Goal: Information Seeking & Learning: Check status

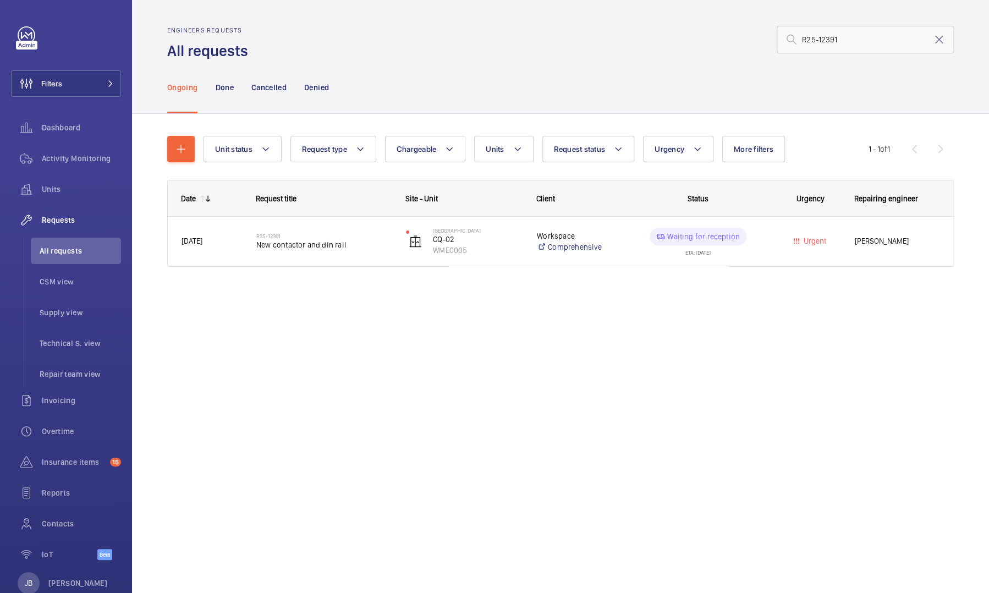
scroll to position [27, 0]
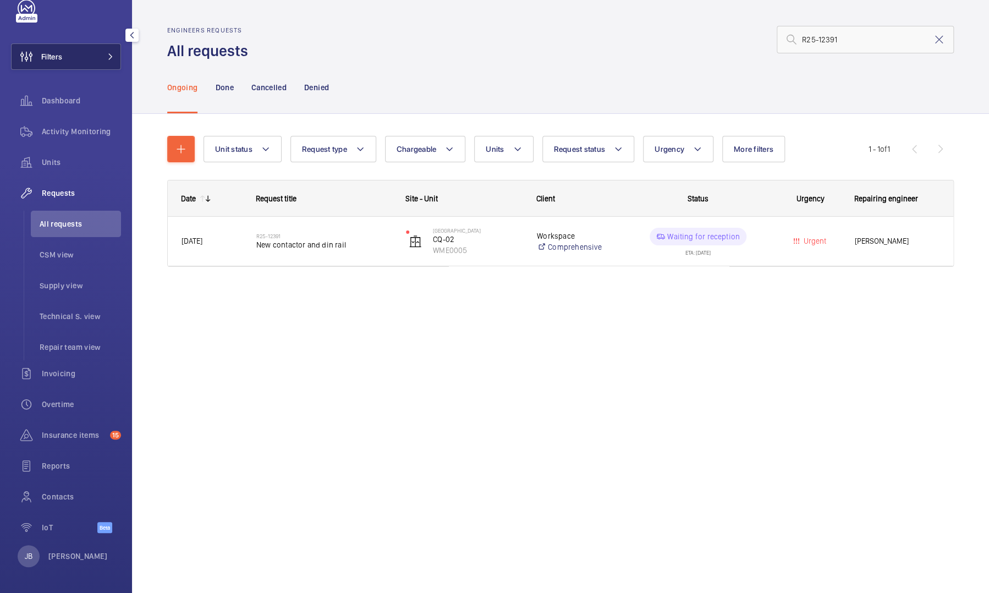
click at [57, 59] on span "Filters" at bounding box center [51, 56] width 21 height 11
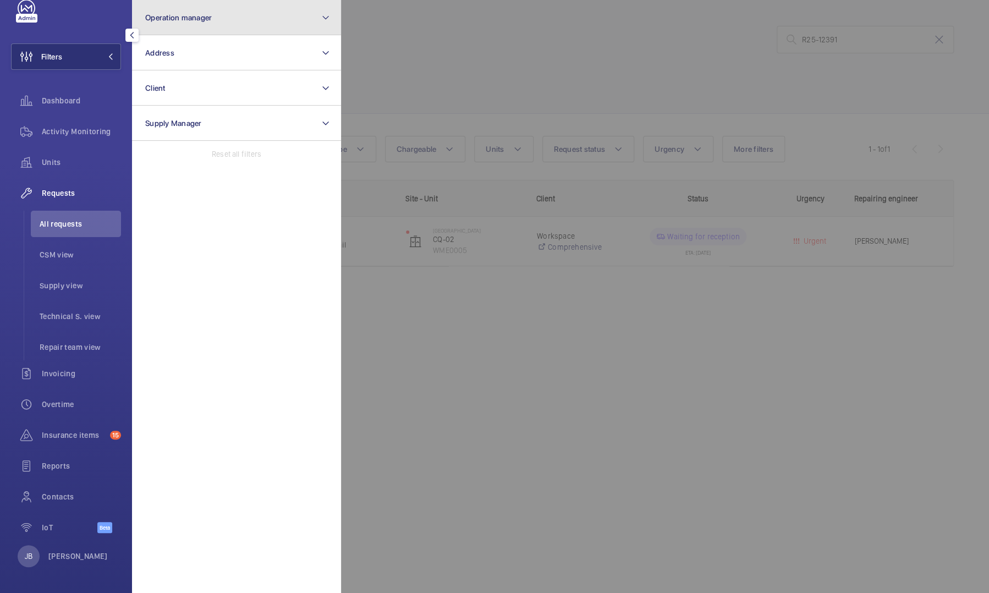
click at [218, 23] on button "Operation manager" at bounding box center [236, 17] width 209 height 35
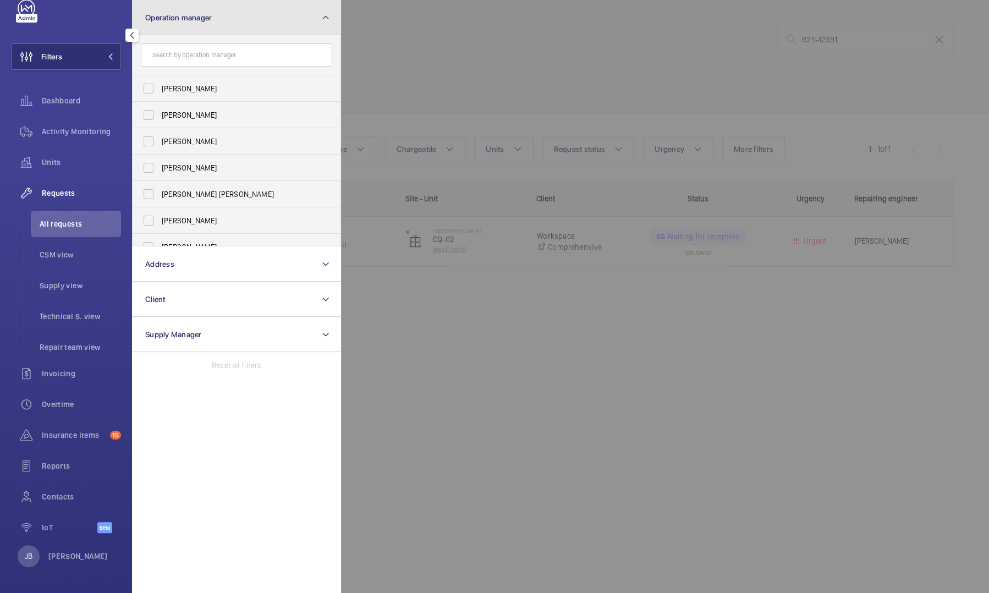
click at [218, 23] on button "Operation manager" at bounding box center [236, 17] width 209 height 35
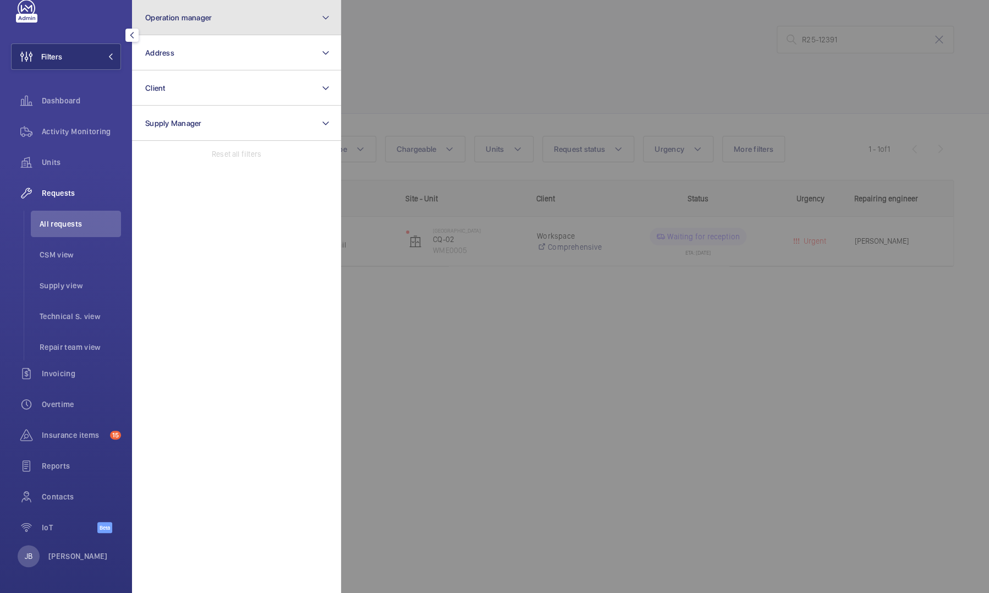
click at [221, 24] on button "Operation manager" at bounding box center [236, 17] width 209 height 35
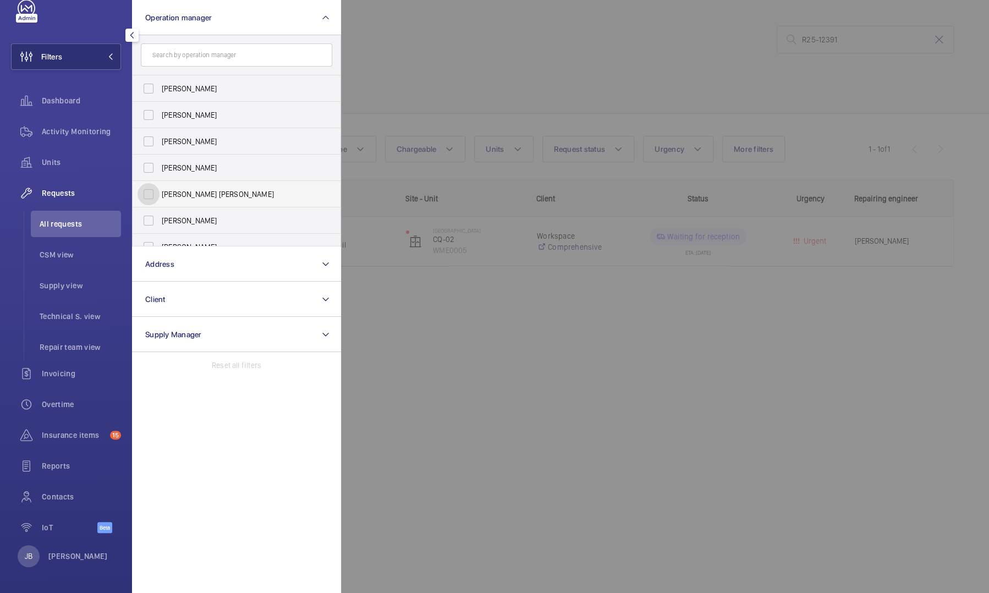
click at [152, 195] on input "[PERSON_NAME] [PERSON_NAME]" at bounding box center [148, 194] width 22 height 22
checkbox input "true"
click at [407, 80] on div at bounding box center [835, 296] width 989 height 593
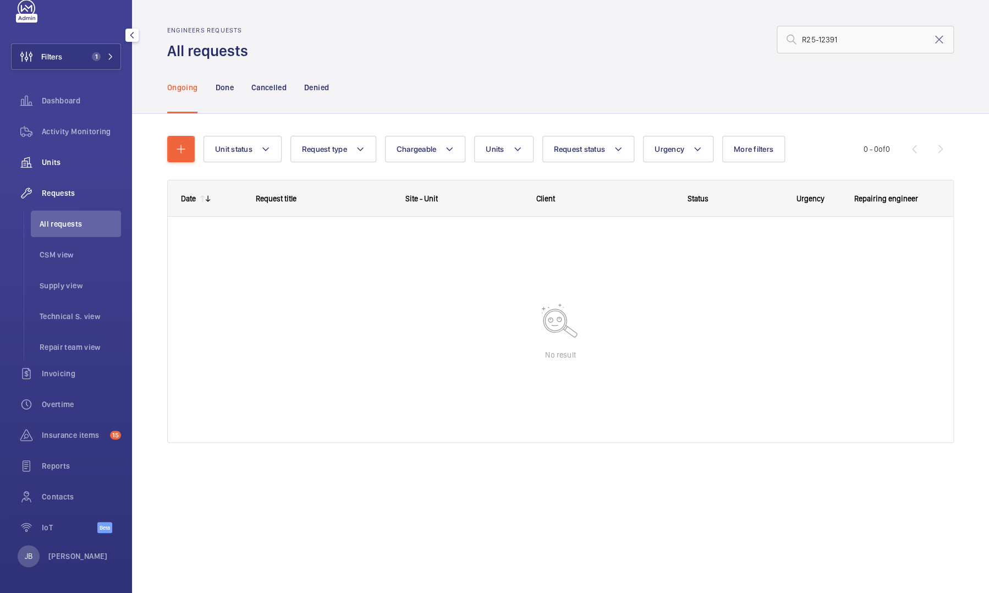
click at [59, 169] on div "Units" at bounding box center [66, 162] width 110 height 26
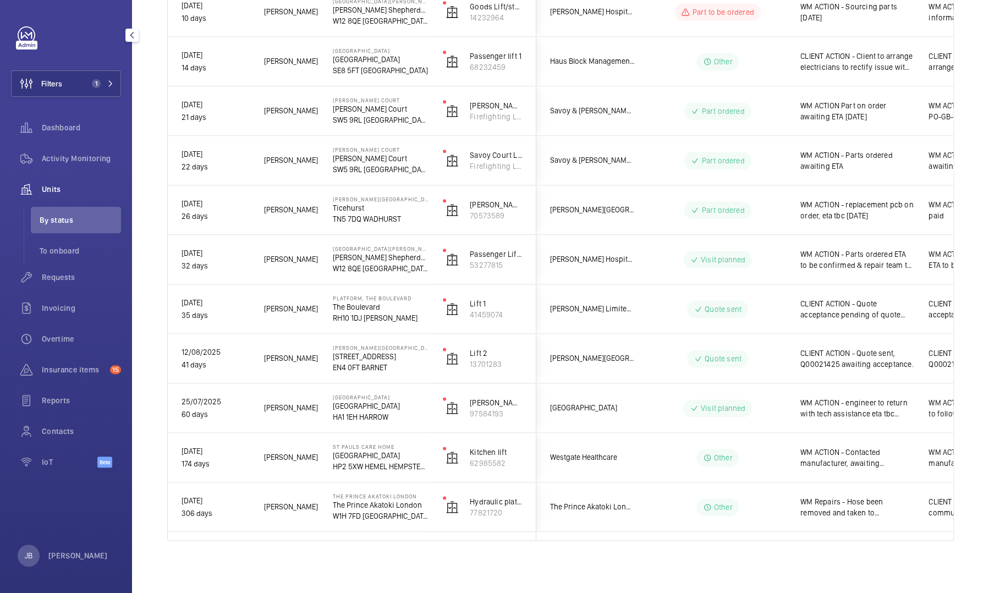
scroll to position [0, 97]
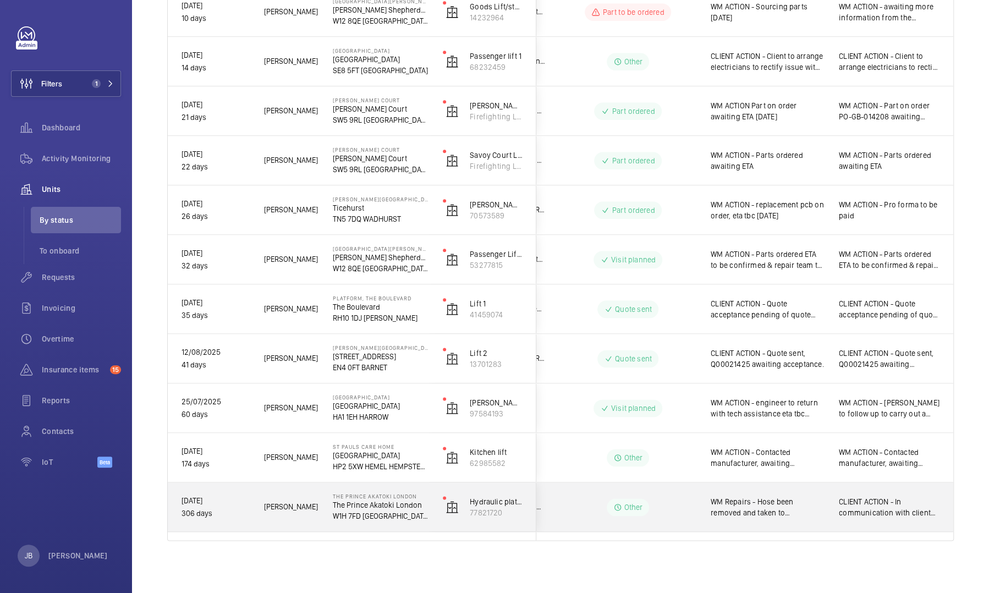
click at [775, 509] on span "WM Repairs - Hose been removed and taken to [GEOGRAPHIC_DATA] to be remade [DAT…" at bounding box center [768, 507] width 114 height 22
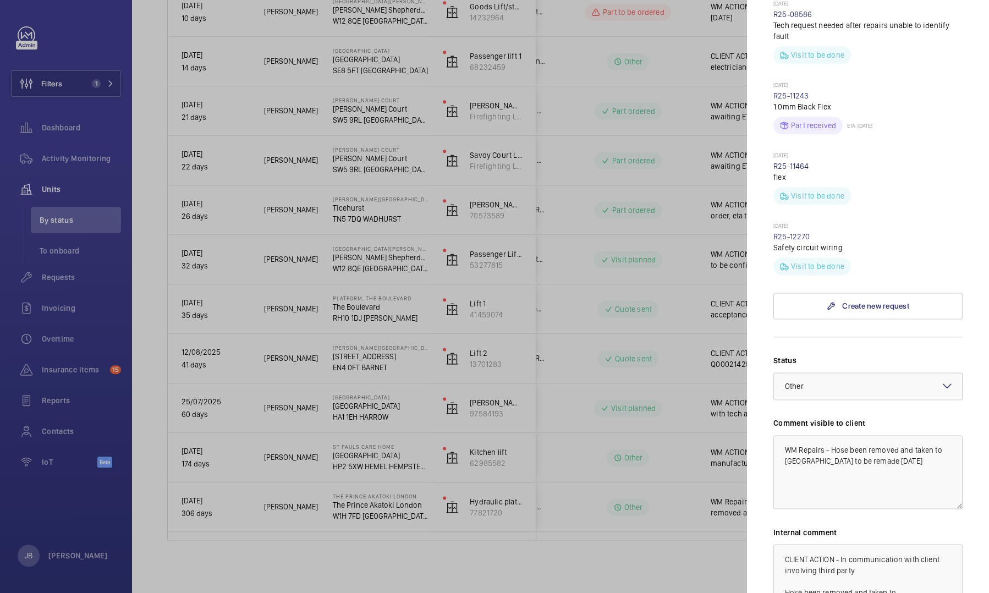
scroll to position [820, 0]
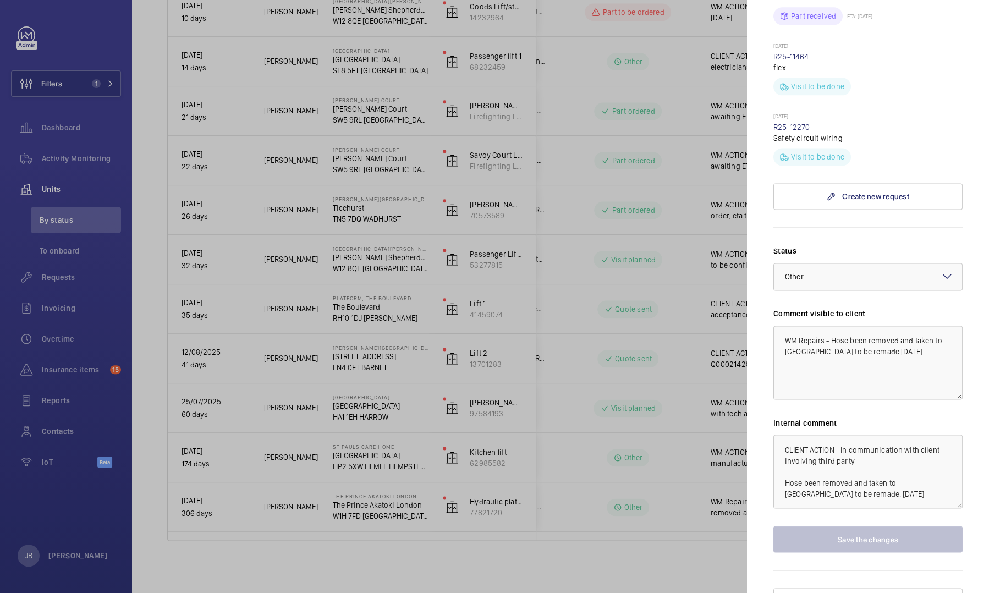
click at [664, 456] on div at bounding box center [494, 296] width 989 height 593
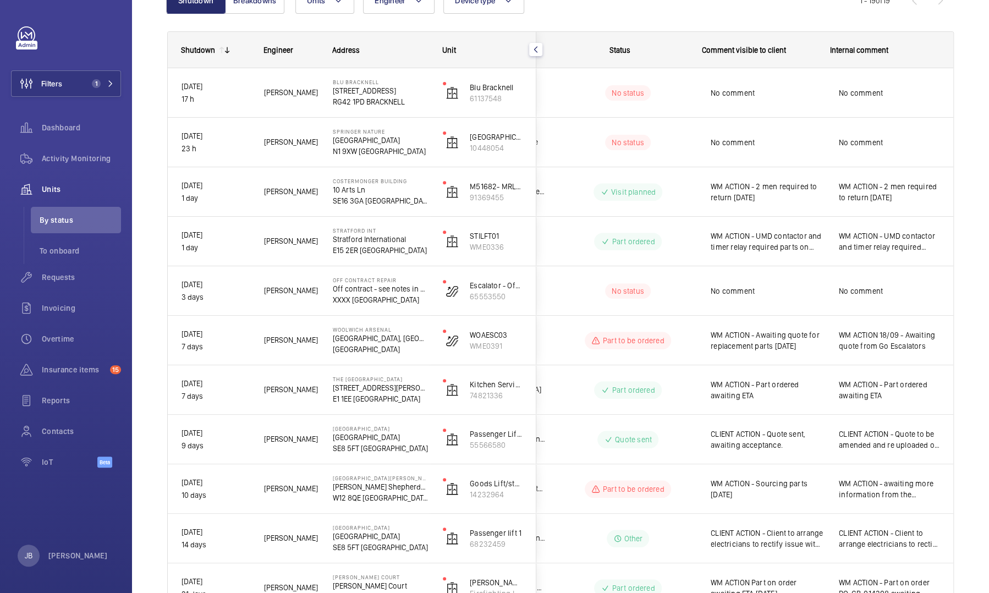
scroll to position [0, 0]
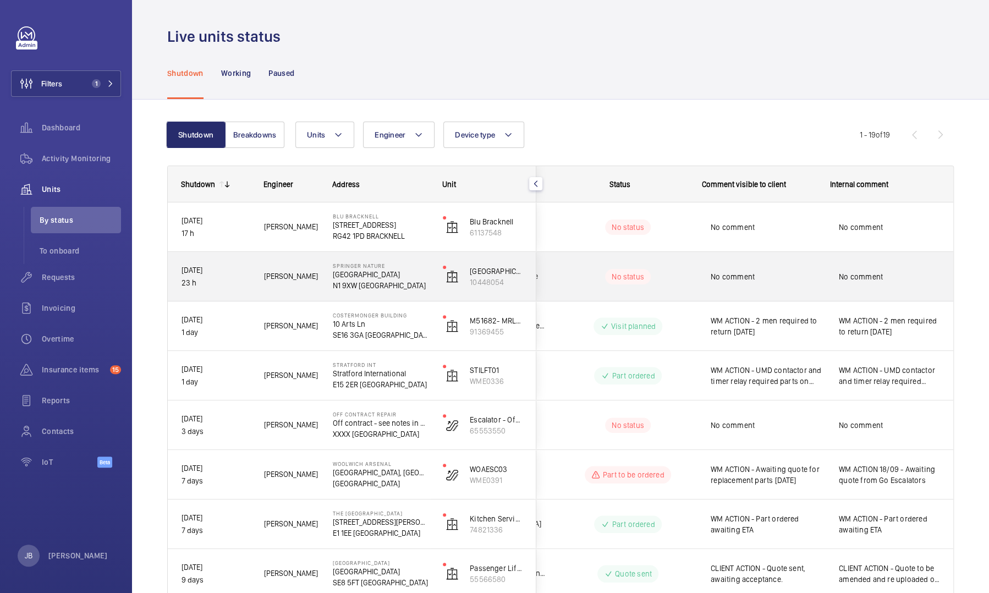
click at [713, 289] on div "No comment" at bounding box center [768, 276] width 114 height 25
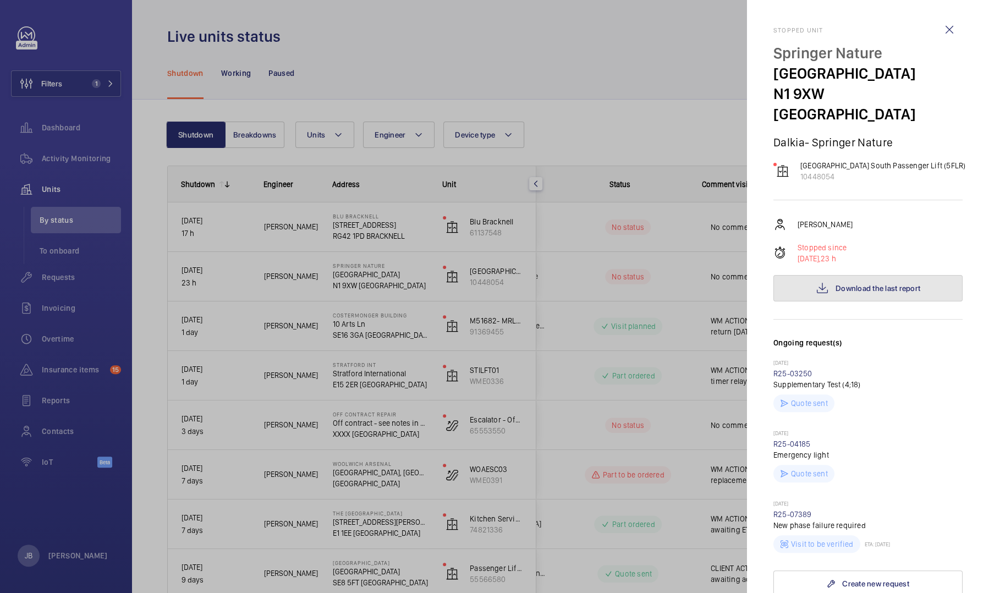
click at [820, 282] on mat-icon at bounding box center [822, 288] width 13 height 13
click at [681, 134] on div at bounding box center [494, 296] width 989 height 593
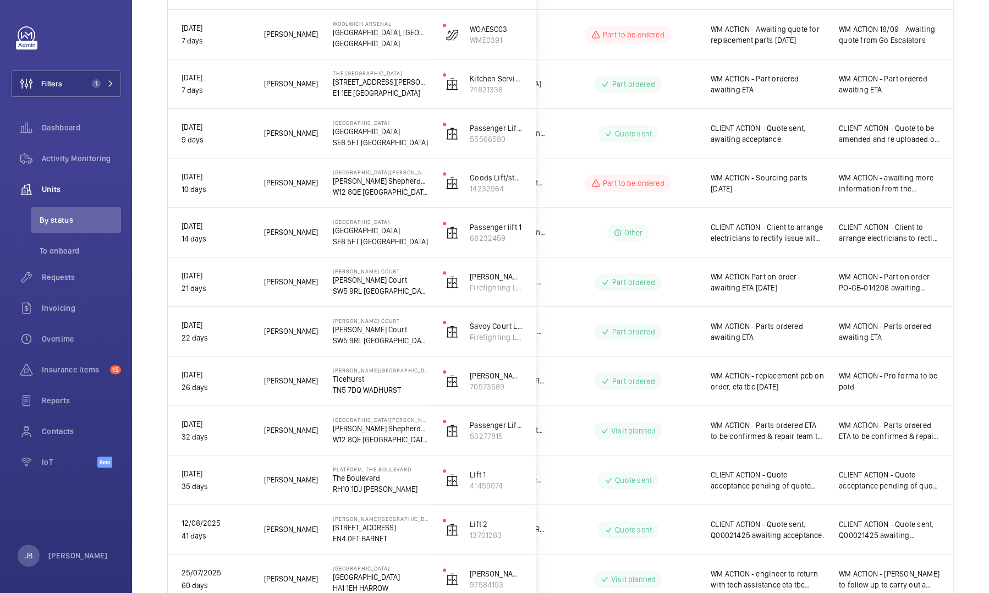
scroll to position [611, 0]
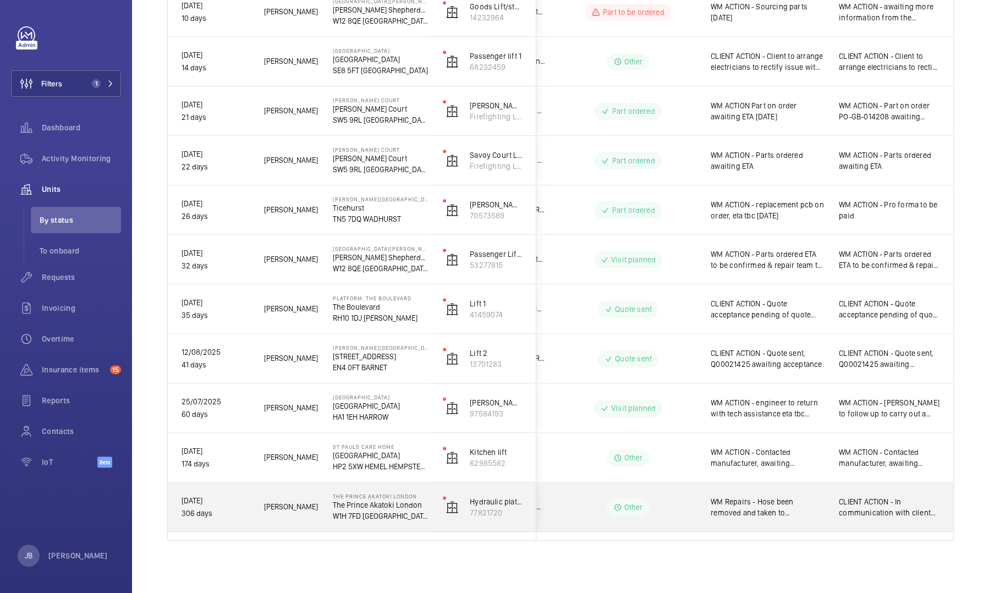
click at [761, 502] on span "WM Repairs - Hose been removed and taken to [GEOGRAPHIC_DATA] to be remade [DAT…" at bounding box center [768, 507] width 114 height 22
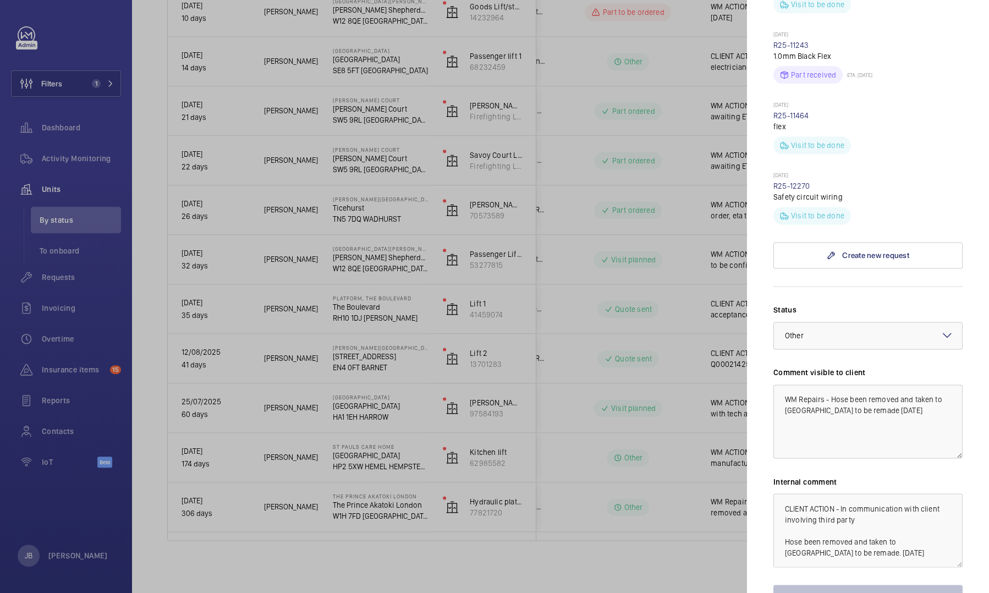
scroll to position [820, 0]
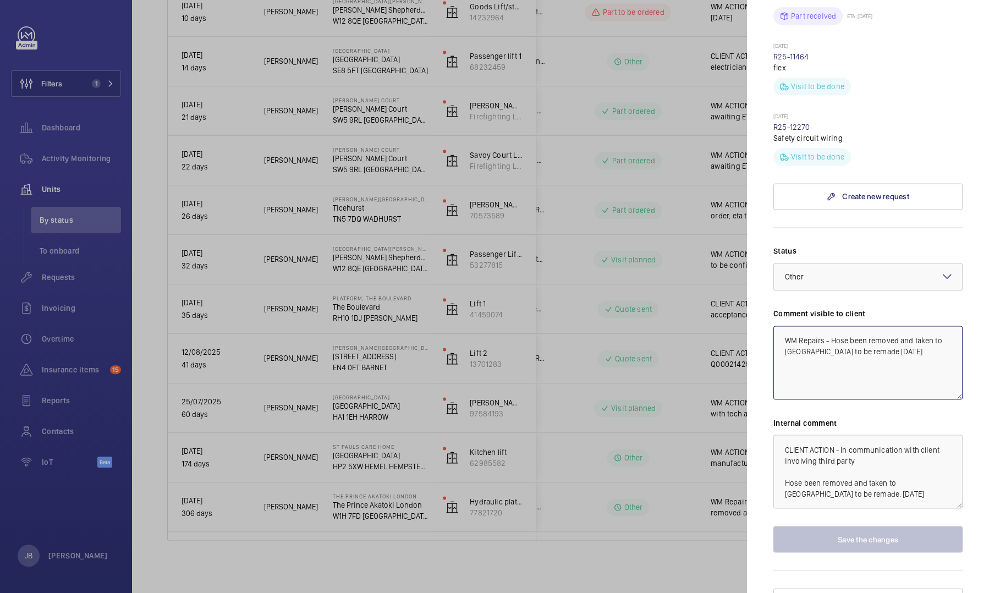
drag, startPoint x: 783, startPoint y: 320, endPoint x: 902, endPoint y: 342, distance: 120.8
click at [902, 342] on textarea "WM Repairs - Hose been removed and taken to [GEOGRAPHIC_DATA] to be remade [DAT…" at bounding box center [867, 363] width 189 height 74
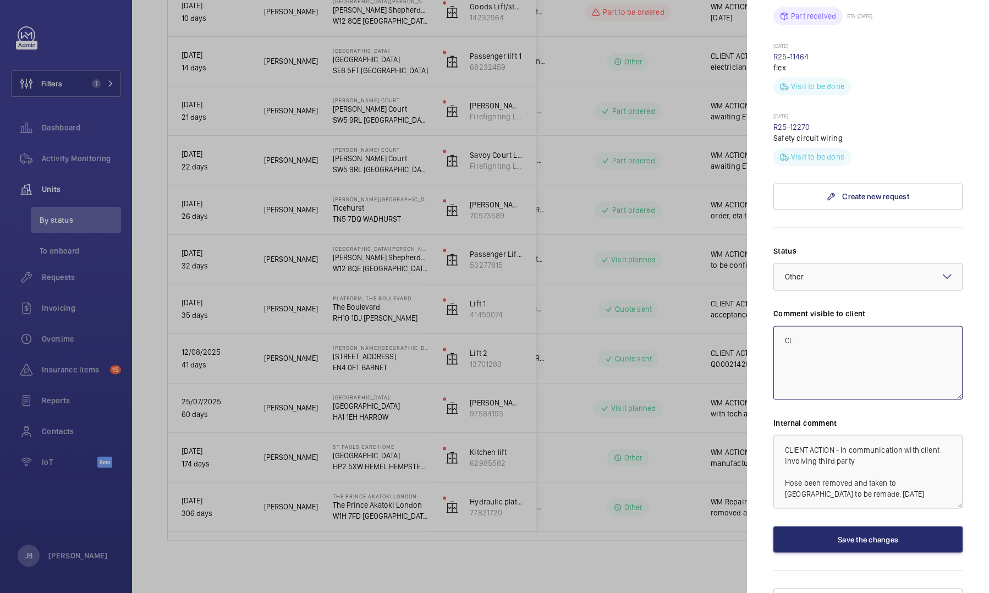
type textarea "C"
type textarea "WM ACTION - fitted"
click at [886, 443] on textarea "CLIENT ACTION - In communication with client involving third party Hose been re…" at bounding box center [867, 471] width 189 height 74
click at [900, 335] on textarea "WM ACTION - fitted" at bounding box center [867, 363] width 189 height 74
drag, startPoint x: 840, startPoint y: 427, endPoint x: 853, endPoint y: 439, distance: 18.0
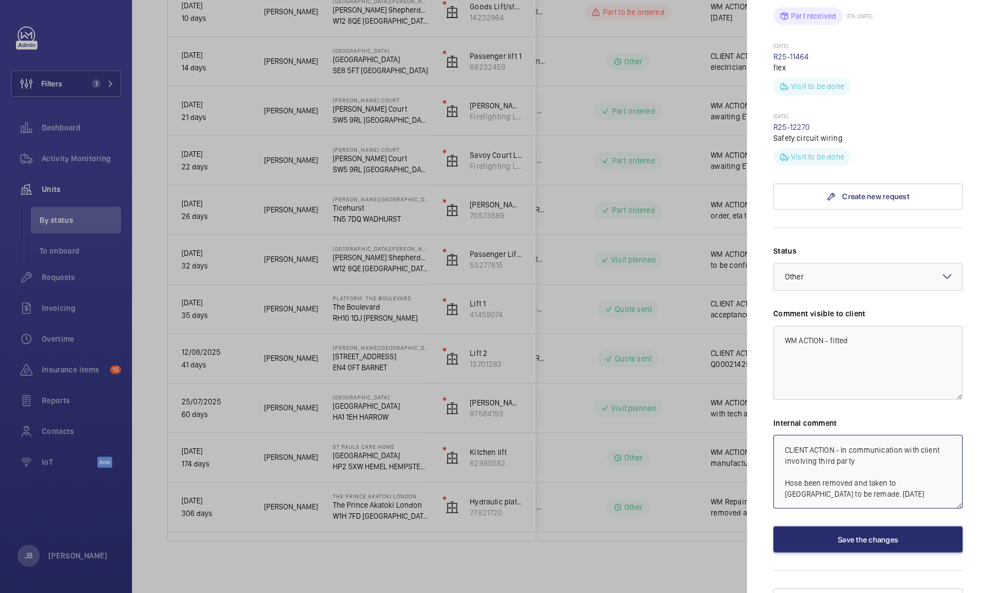
click at [853, 439] on textarea "CLIENT ACTION - In communication with client involving third party Hose been re…" at bounding box center [867, 471] width 189 height 74
paste textarea "Contacted manufacturer, awaiting response, follow up required to continue looki…"
click at [845, 434] on textarea "CLIENT ACTION -cContacted manufacturer, awaiting response, follow up required t…" at bounding box center [867, 471] width 189 height 74
click at [849, 434] on textarea "CLIENT ACTION -c Contacted manufacturer, awaiting response, follow up required …" at bounding box center [867, 471] width 189 height 74
click at [853, 326] on textarea "WM ACTION - fitted" at bounding box center [867, 363] width 189 height 74
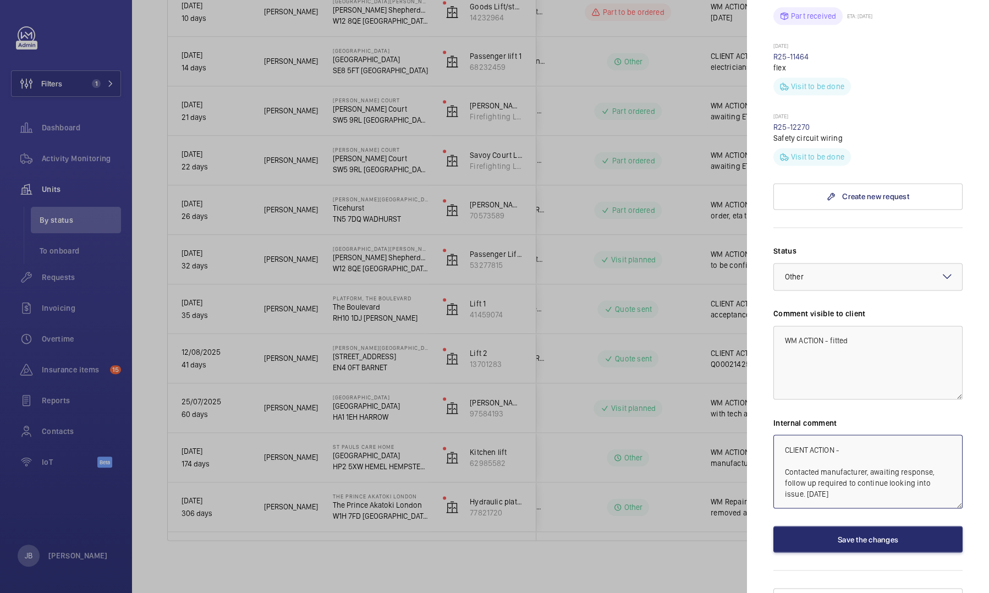
click at [857, 434] on textarea "CLIENT ACTION - Contacted manufacturer, awaiting response, follow up required t…" at bounding box center [867, 471] width 189 height 74
click at [922, 434] on textarea "CLIENT ACTION - in communication with Contacted manufacturer, awaiting response…" at bounding box center [867, 471] width 189 height 74
click at [792, 440] on textarea "CLIENT ACTION - in communication with client refarding 3rd party involement. Co…" at bounding box center [867, 471] width 189 height 74
drag, startPoint x: 841, startPoint y: 429, endPoint x: 894, endPoint y: 441, distance: 53.5
click at [894, 441] on textarea "CLIENT ACTION - in communication with client regarding 3rd party involvement. C…" at bounding box center [867, 471] width 189 height 74
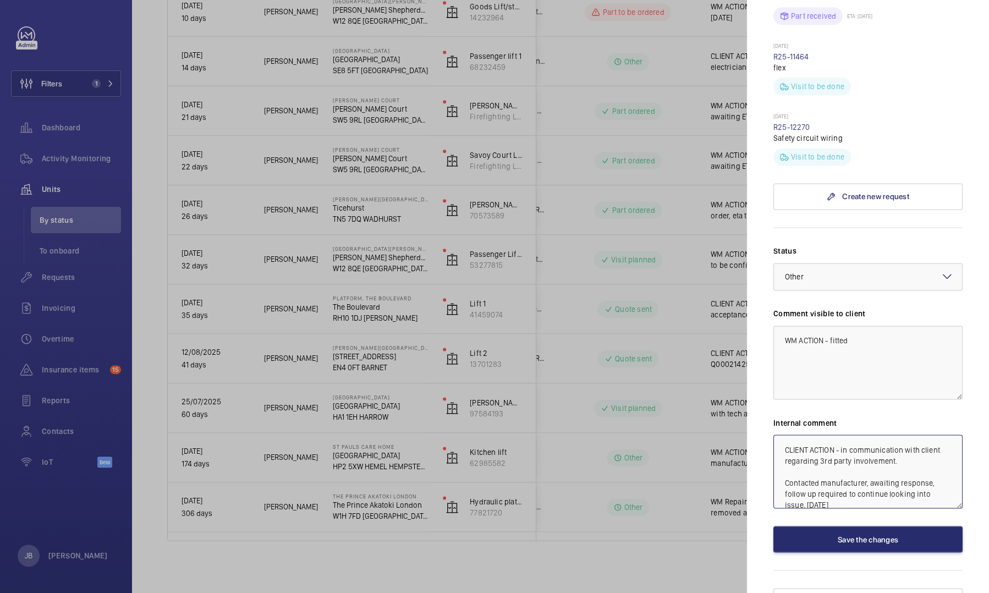
type textarea "CLIENT ACTION - in communication with client regarding 3rd party involvement. C…"
click at [869, 326] on textarea "WM ACTION - fitted" at bounding box center [867, 363] width 189 height 74
drag, startPoint x: 856, startPoint y: 322, endPoint x: 830, endPoint y: 320, distance: 25.9
click at [830, 326] on textarea "WM ACTION - fitted" at bounding box center [867, 363] width 189 height 74
paste textarea "in communication with client regarding 3rd party involvement."
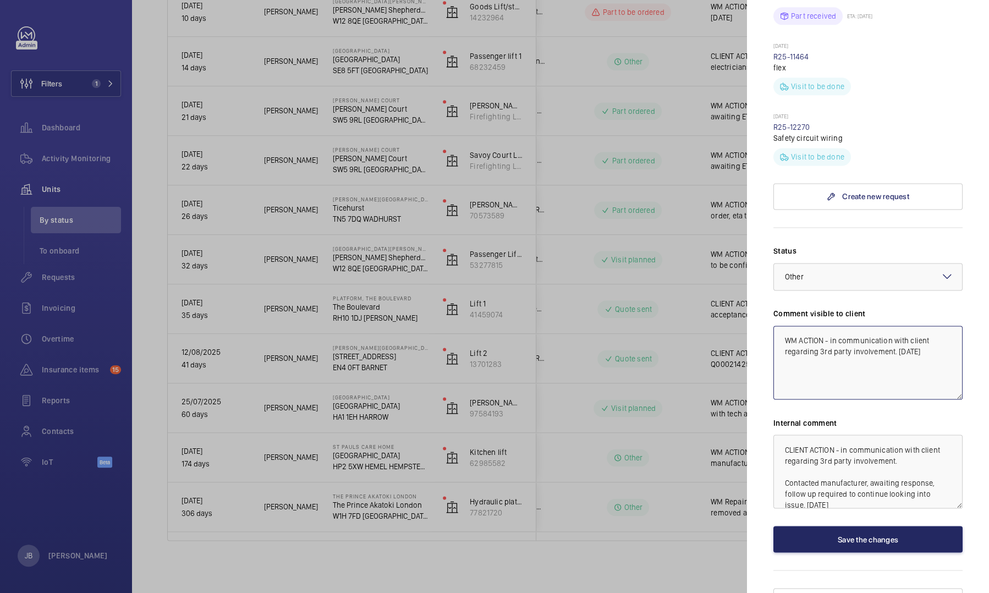
type textarea "WM ACTION - in communication with client regarding 3rd party involvement. [DATE]"
click at [873, 526] on button "Save the changes" at bounding box center [867, 539] width 189 height 26
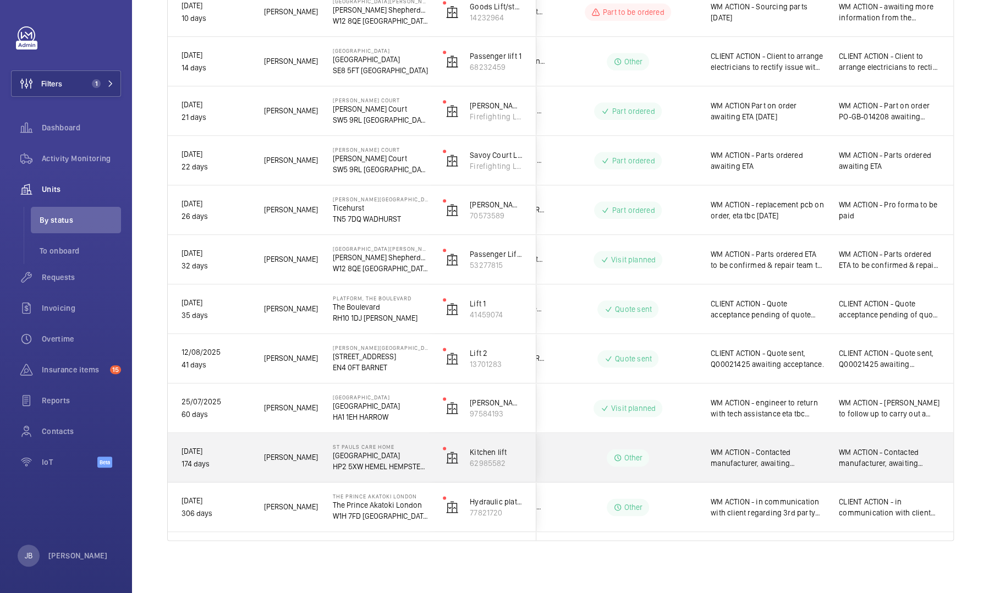
click at [787, 461] on span "WM ACTION - Contacted manufacturer, awaiting response, follow up required to co…" at bounding box center [768, 458] width 114 height 22
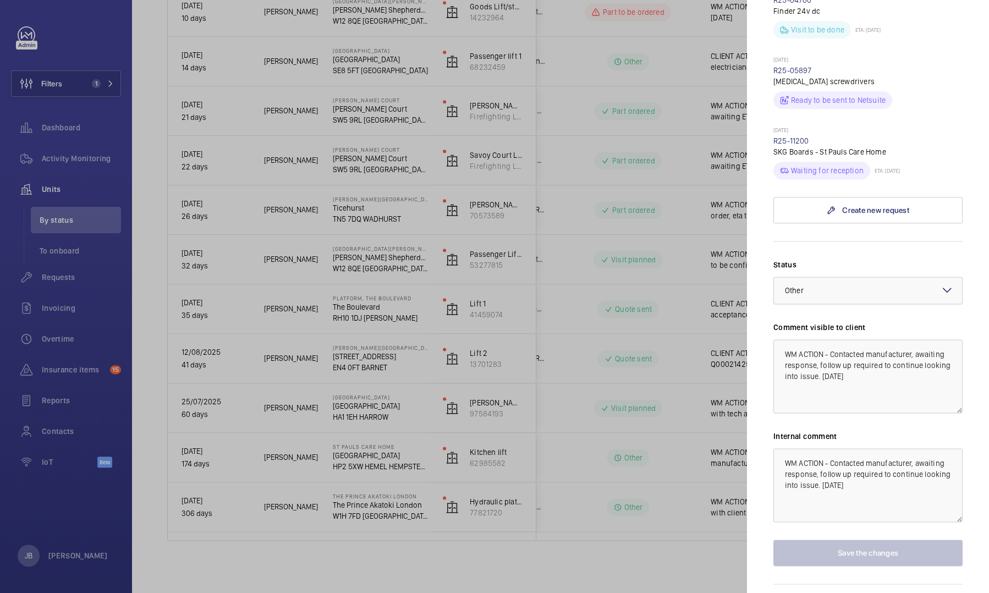
scroll to position [657, 0]
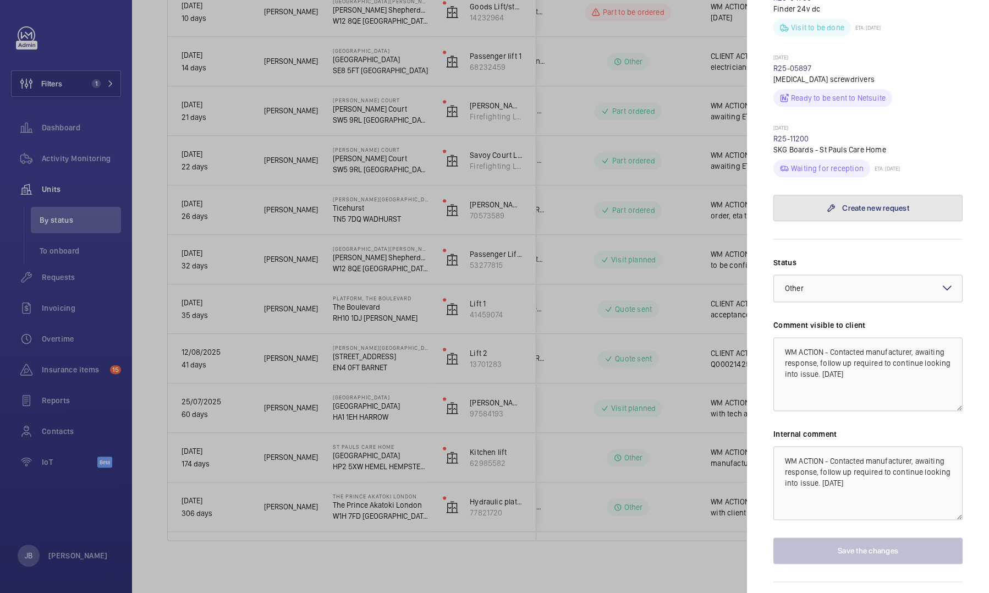
click at [860, 203] on link "Create new request" at bounding box center [867, 208] width 189 height 26
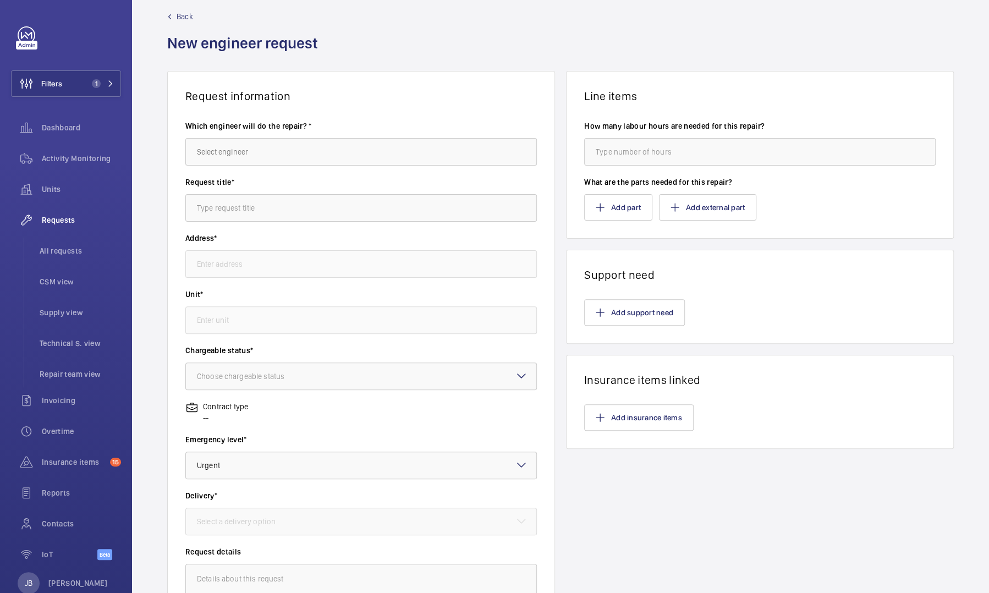
type input "St Pauls Care home [GEOGRAPHIC_DATA], HP2 5XW HEMEL HEMPSTEAD"
type input "62985582 - Kitchen lift"
click at [179, 17] on span "Back" at bounding box center [185, 16] width 16 height 11
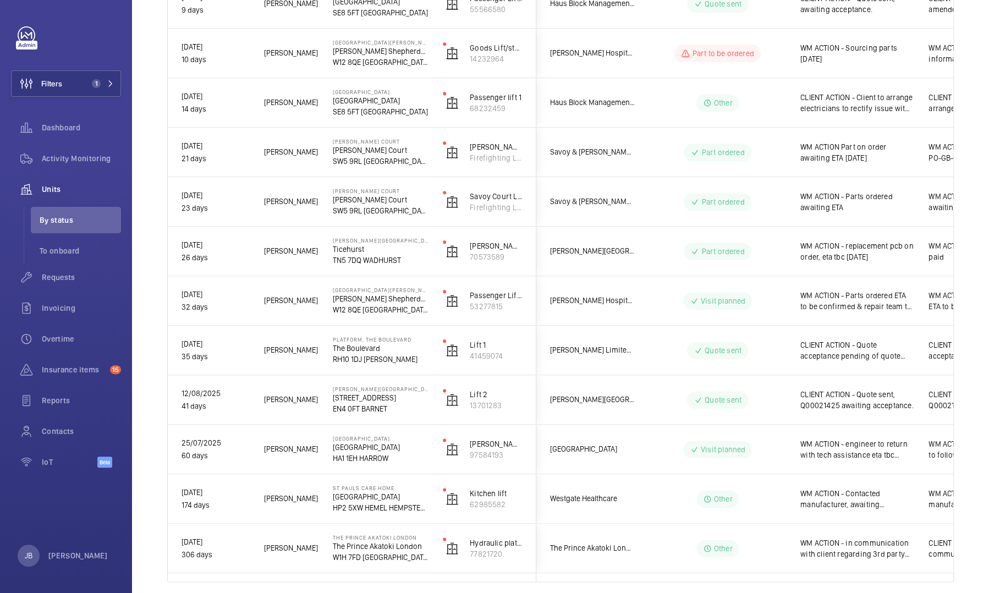
scroll to position [611, 0]
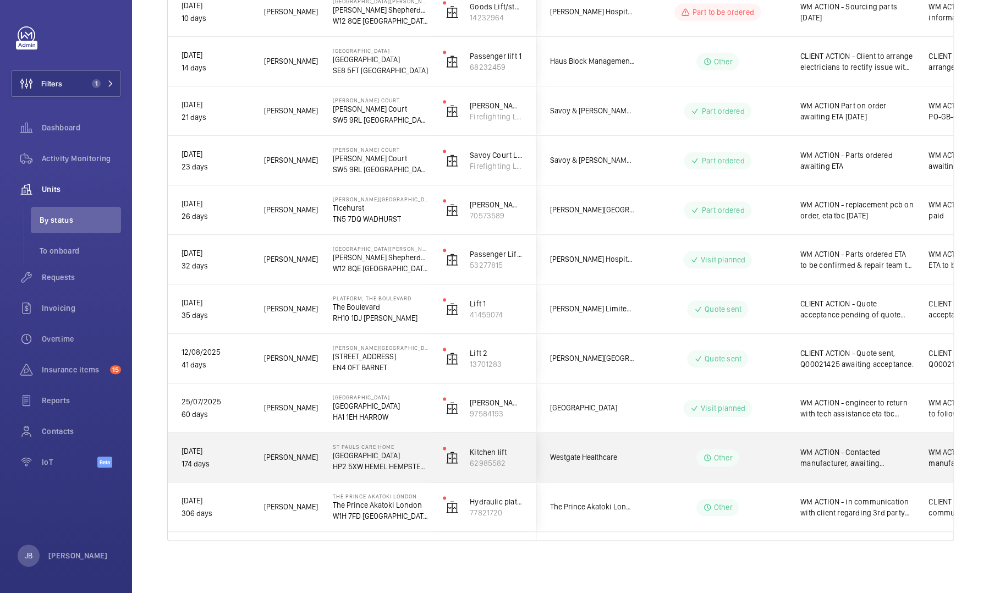
click at [852, 452] on span "WM ACTION - Contacted manufacturer, awaiting response, follow up required to co…" at bounding box center [857, 458] width 114 height 22
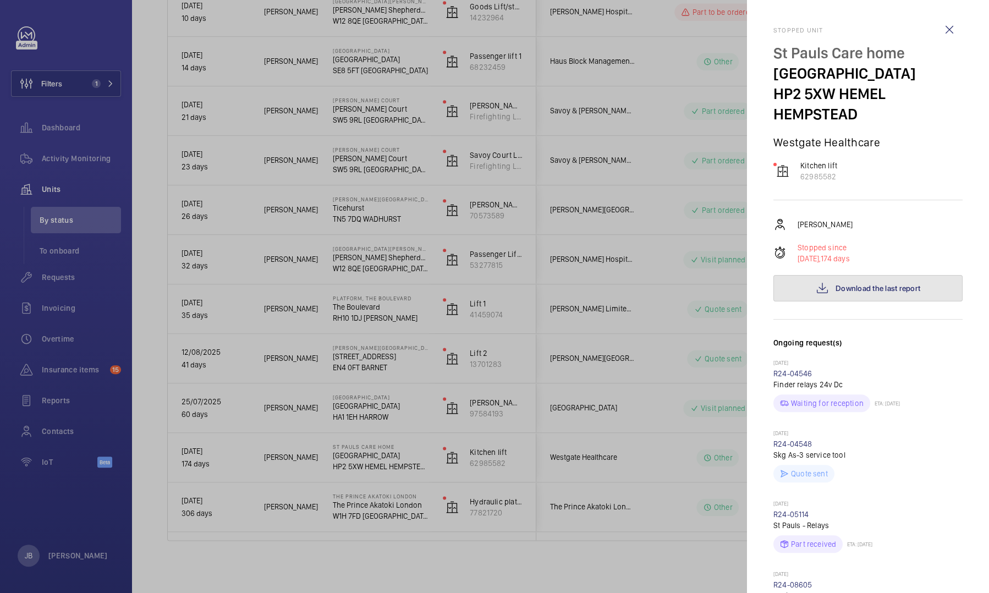
click at [860, 288] on span "Download the last report" at bounding box center [877, 288] width 85 height 9
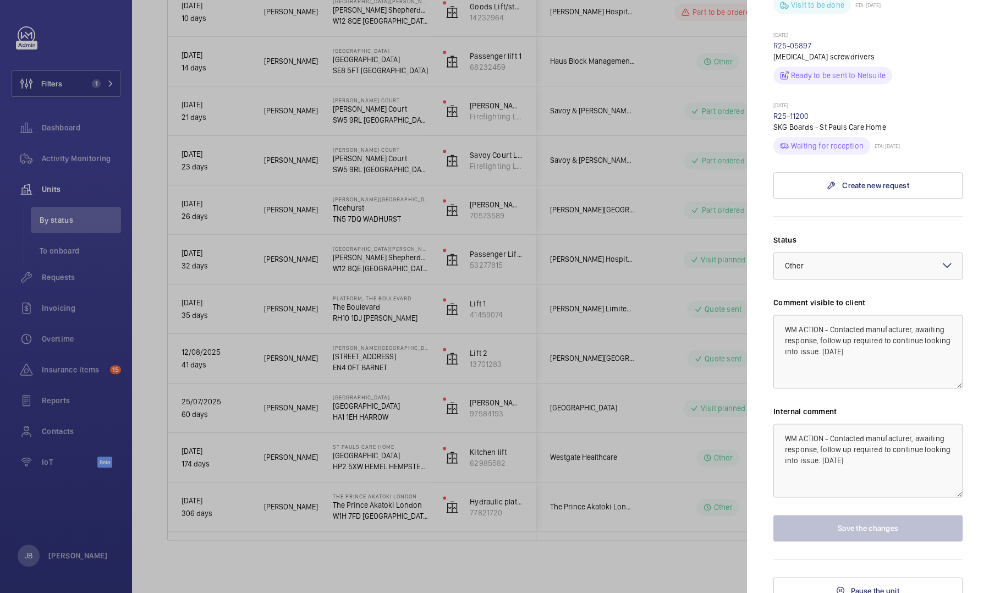
scroll to position [681, 0]
click at [645, 456] on div at bounding box center [494, 296] width 989 height 593
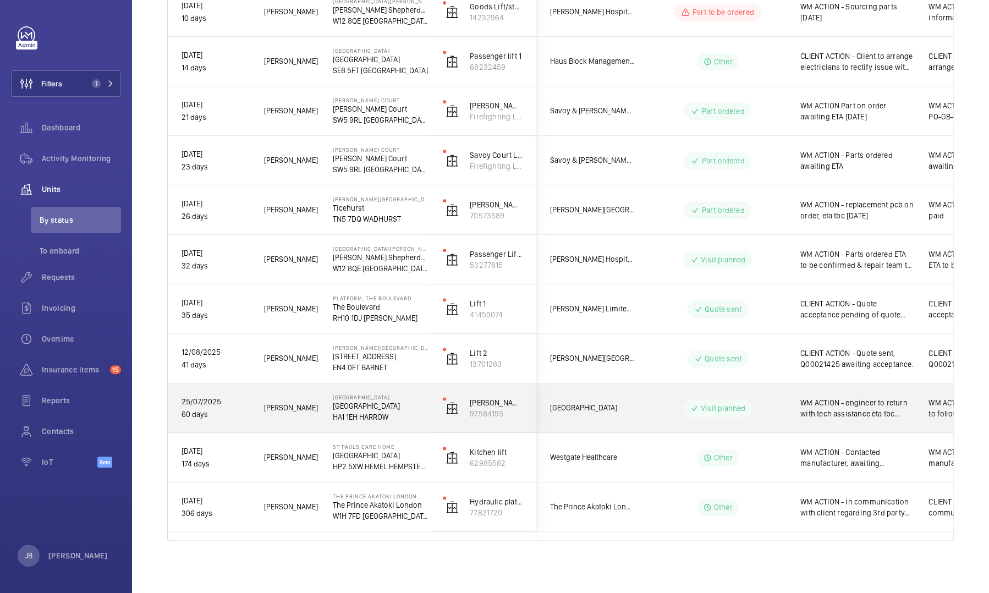
click at [877, 411] on span "WM ACTION - engineer to return with tech assistance eta tbc [DATE] Chasing repa…" at bounding box center [857, 408] width 114 height 22
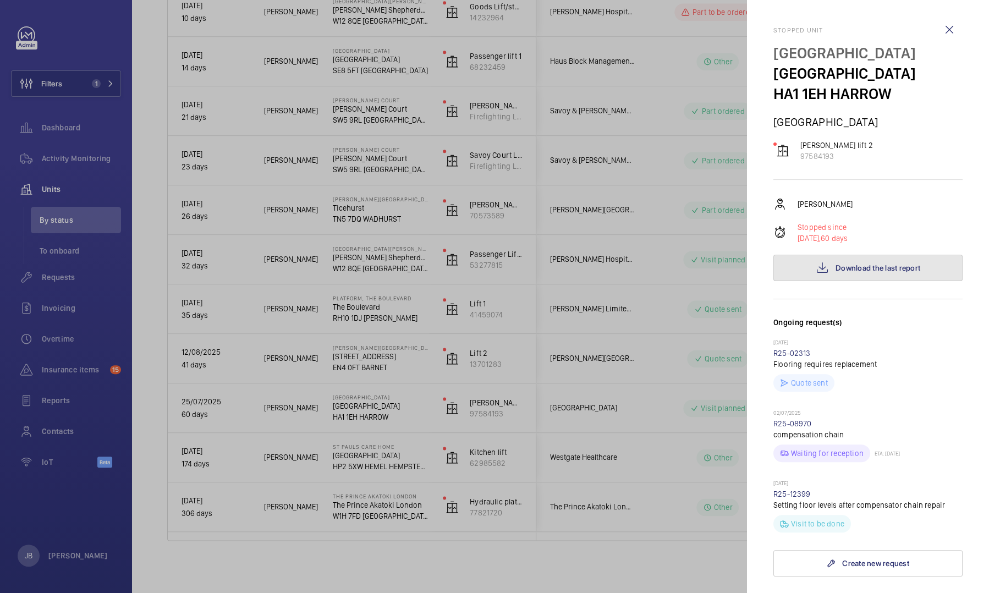
click at [842, 264] on span "Download the last report" at bounding box center [877, 267] width 85 height 9
click at [979, 299] on mat-sidenav "Stopped unit [GEOGRAPHIC_DATA] [GEOGRAPHIC_DATA] HA1 1EH HARROW [GEOGRAPHIC_DAT…" at bounding box center [868, 296] width 242 height 593
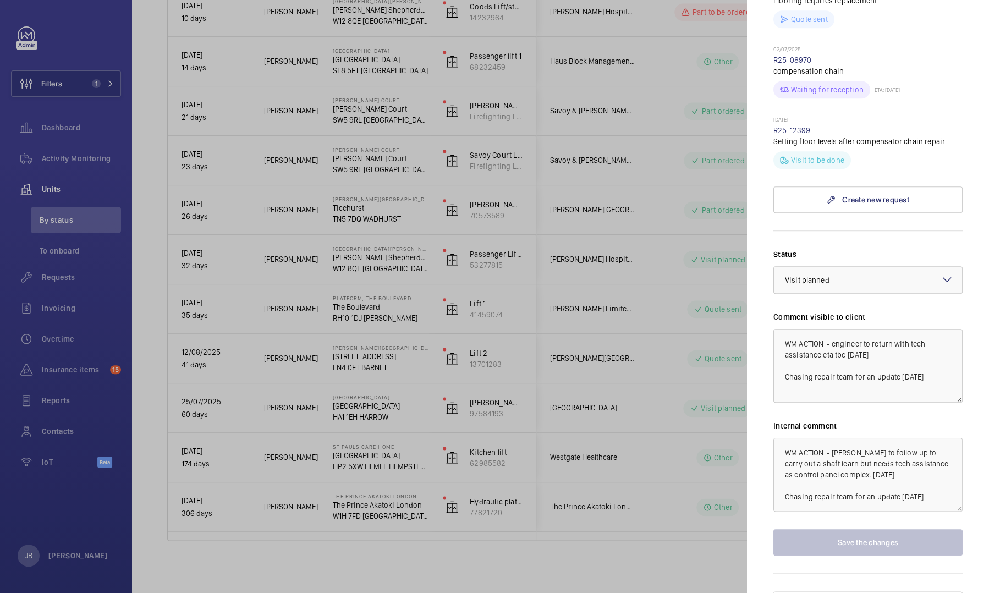
scroll to position [387, 0]
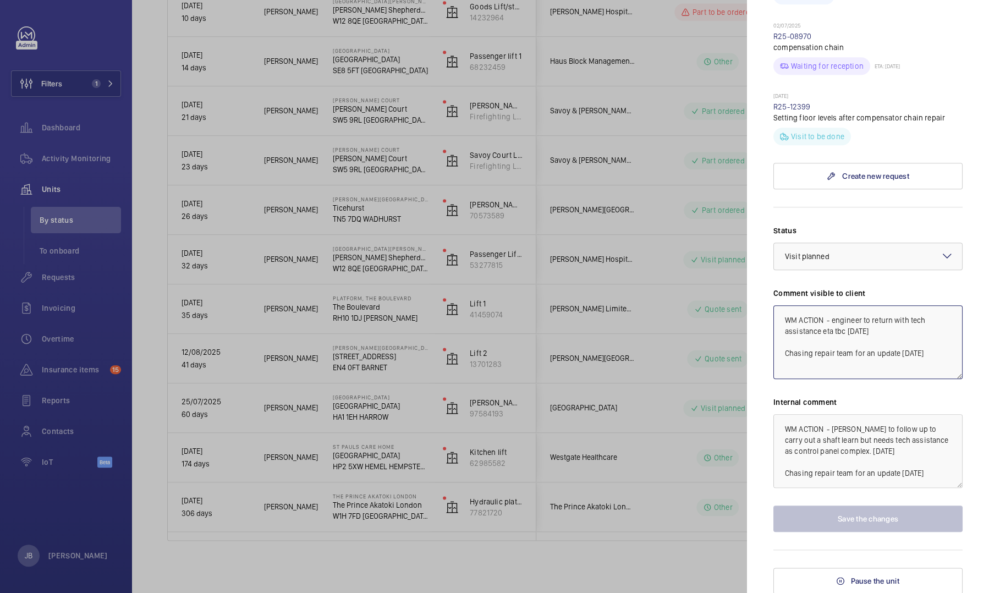
drag, startPoint x: 833, startPoint y: 318, endPoint x: 893, endPoint y: 330, distance: 60.6
click at [893, 330] on textarea "WM ACTION - engineer to return with tech assistance eta tbc [DATE] Chasing repa…" at bounding box center [867, 342] width 189 height 74
drag, startPoint x: 882, startPoint y: 331, endPoint x: 830, endPoint y: 315, distance: 54.6
click at [830, 315] on textarea "WM ACTION - engineer to return with tech assistance eta tbc [DATE] Chasing repa…" at bounding box center [867, 342] width 189 height 74
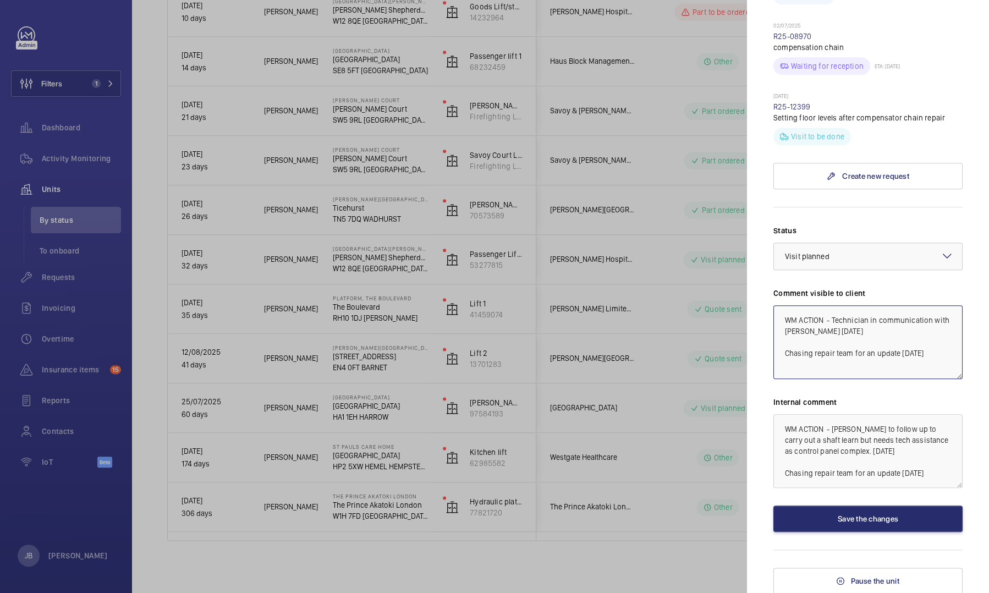
click at [879, 330] on textarea "WM ACTION - Technician in communication with [PERSON_NAME] [DATE] Chasing repai…" at bounding box center [867, 342] width 189 height 74
drag, startPoint x: 783, startPoint y: 355, endPoint x: 935, endPoint y: 367, distance: 152.8
click at [935, 367] on textarea "WM ACTION - Technician in communication with [PERSON_NAME] [DATE] Chasing repai…" at bounding box center [867, 342] width 189 height 74
drag, startPoint x: 785, startPoint y: 318, endPoint x: 867, endPoint y: 332, distance: 83.2
click at [867, 332] on textarea "WM ACTION - Technician in communication with [PERSON_NAME] [DATE]" at bounding box center [867, 342] width 189 height 74
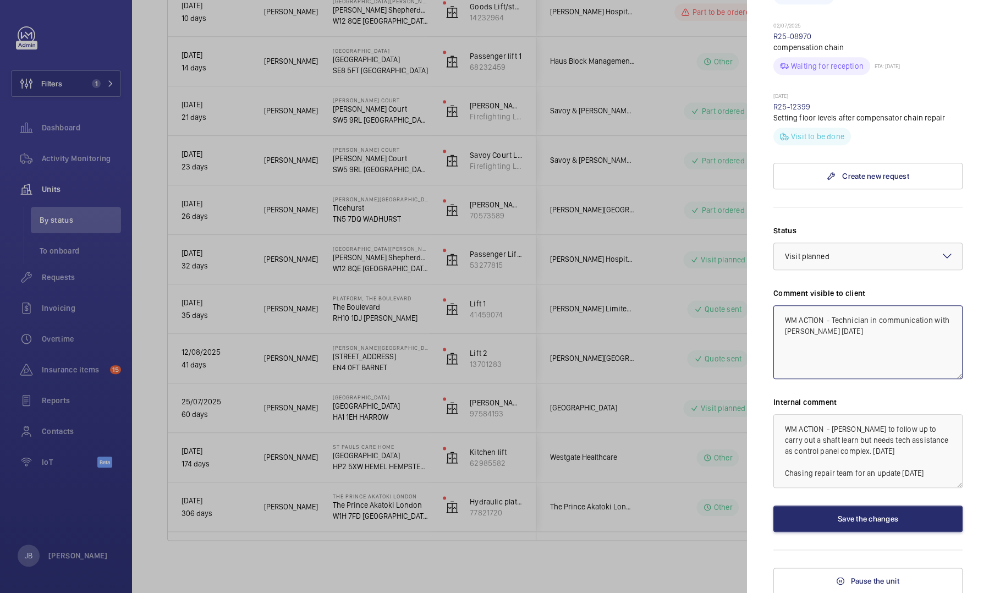
type textarea "WM ACTION - Technician in communication with [PERSON_NAME] [DATE]"
click at [781, 423] on textarea "WM ACTION - [PERSON_NAME] to follow up to carry out a shaft learn but needs tec…" at bounding box center [867, 451] width 189 height 74
paste textarea "WM ACTION - Technician in communication with [PERSON_NAME] [DATE]"
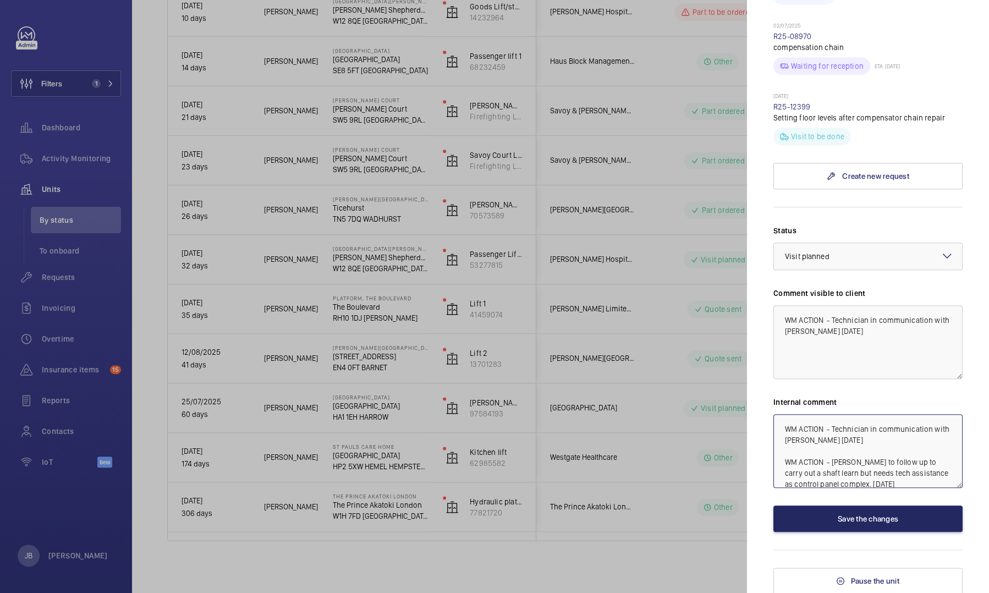
type textarea "WM ACTION - Technician in communication with [PERSON_NAME] [DATE] WM ACTION - […"
click at [862, 514] on button "Save the changes" at bounding box center [867, 518] width 189 height 26
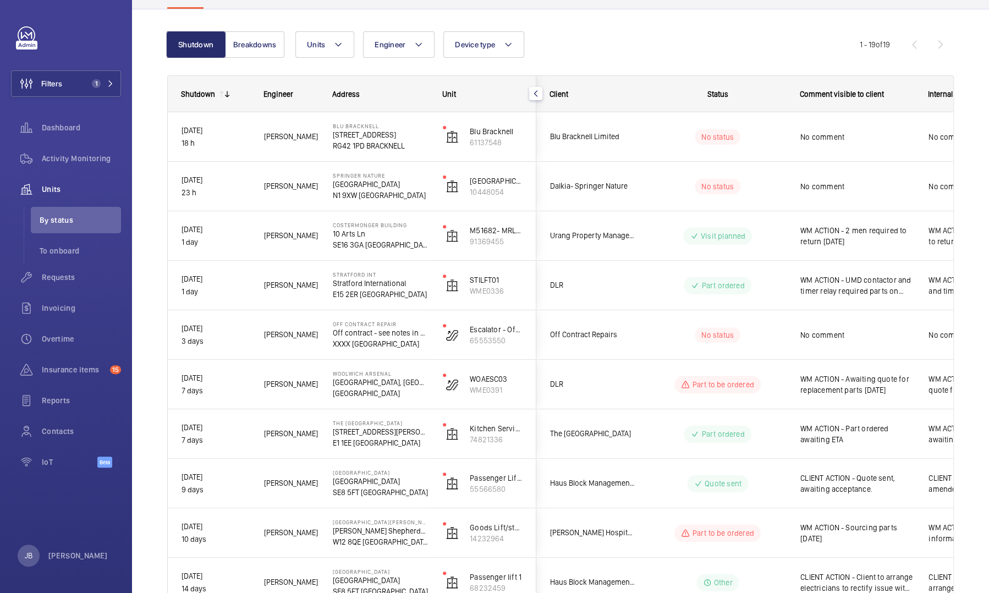
scroll to position [85, 0]
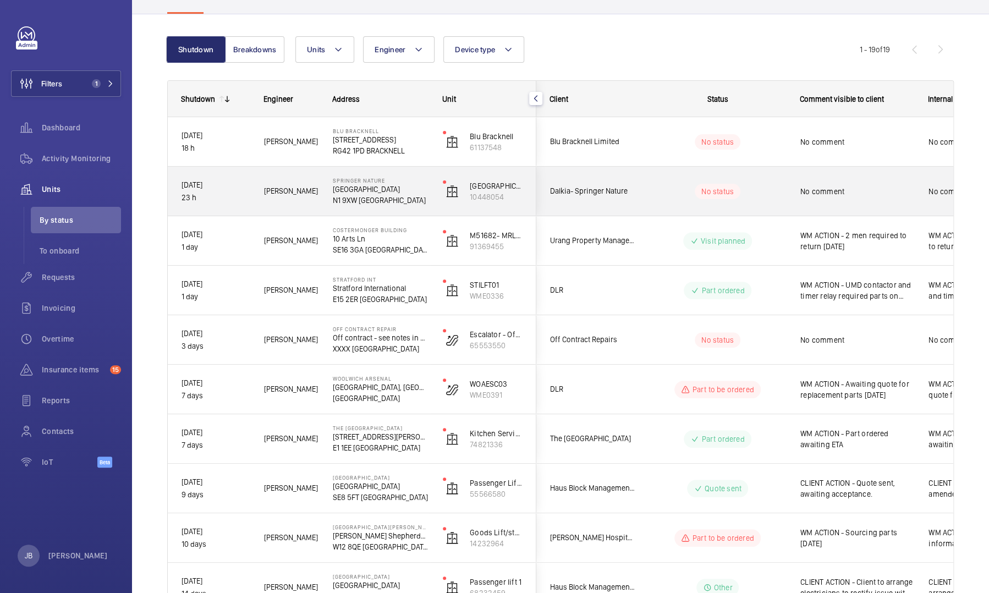
click at [841, 189] on span "No comment" at bounding box center [857, 191] width 114 height 11
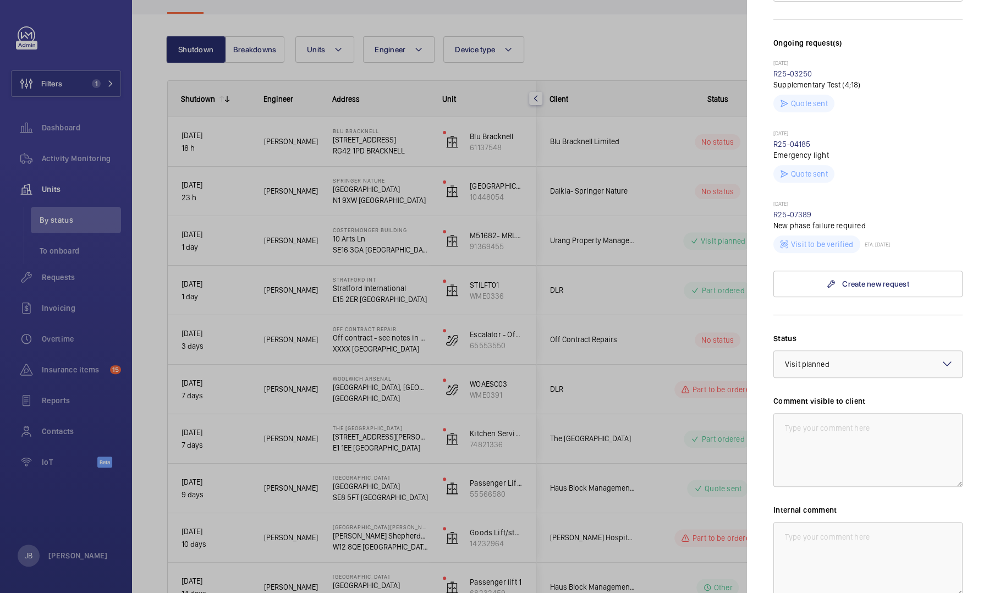
scroll to position [301, 0]
click at [919, 350] on div at bounding box center [868, 363] width 188 height 26
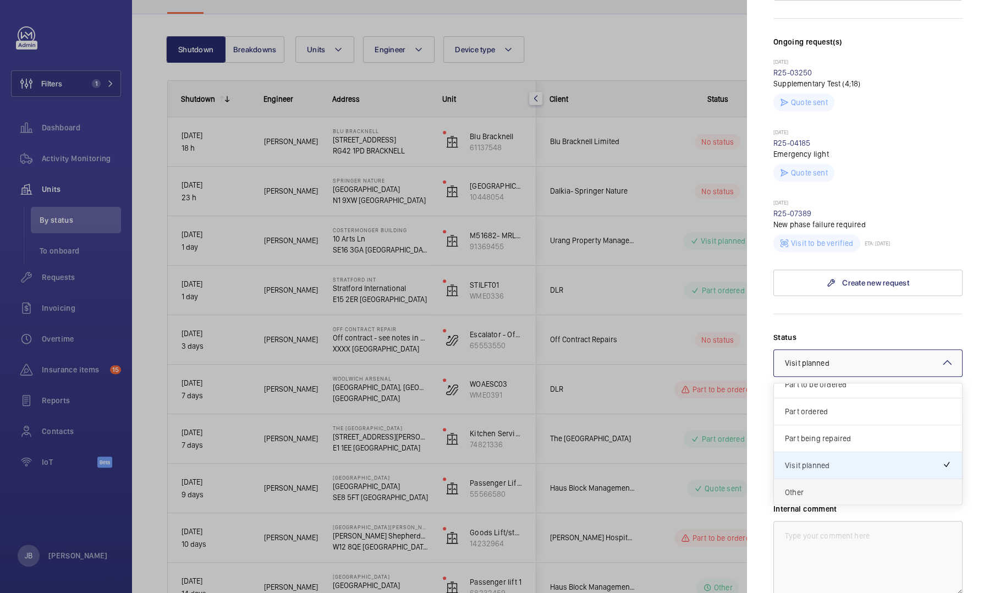
click at [859, 487] on span "Other" at bounding box center [868, 492] width 166 height 11
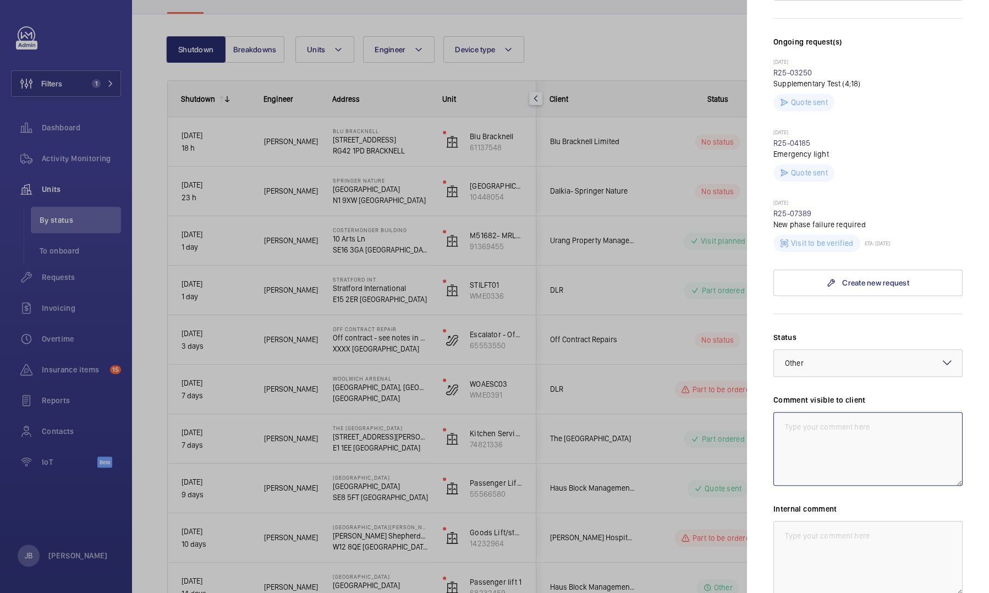
click at [820, 415] on textarea at bounding box center [867, 449] width 189 height 74
click at [869, 418] on textarea "WM ACTION - engineer has been called away to an emergency reorgainis date for 2…" at bounding box center [867, 449] width 189 height 74
click at [861, 417] on textarea "WM ACTION - engineer has been called away to an emergency reorgaing date for 2 …" at bounding box center [867, 449] width 189 height 74
click at [893, 425] on textarea "WM ACTION - engineer has been called away to an emergency reorgainsing date for…" at bounding box center [867, 449] width 189 height 74
click at [866, 415] on textarea "WM ACTION - engineer has been called away to an emergency reorganizing date for…" at bounding box center [867, 449] width 189 height 74
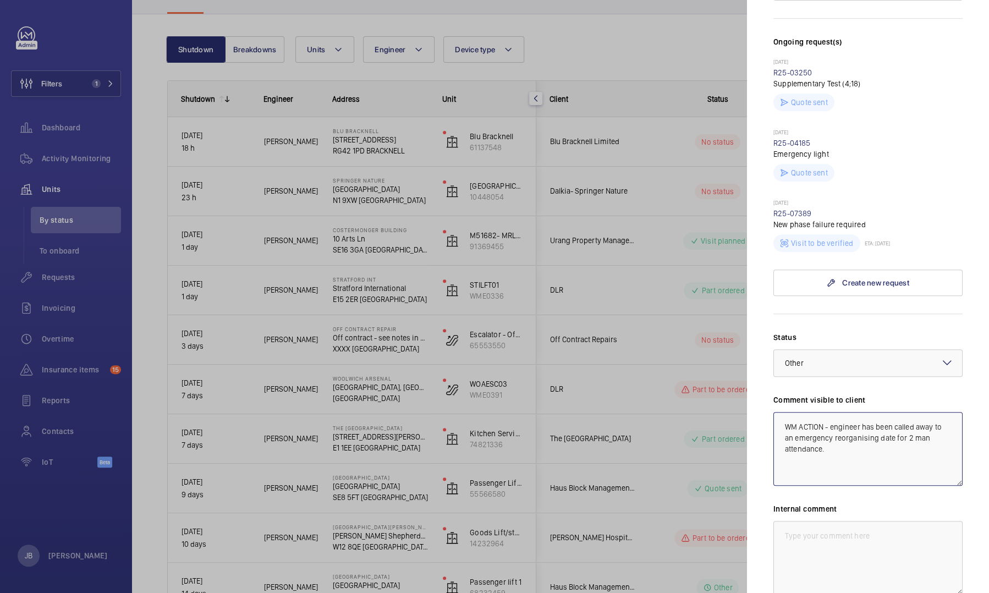
click at [847, 425] on textarea "WM ACTION - engineer has been called away to an emergency reorganising date for…" at bounding box center [867, 449] width 189 height 74
click at [783, 412] on textarea "WM ACTION - engineer has been called away to an emergency reorganising date for…" at bounding box center [867, 449] width 189 height 74
drag, startPoint x: 783, startPoint y: 404, endPoint x: 858, endPoint y: 443, distance: 84.6
click at [858, 443] on textarea "WM ACTION - engineer has been called away to an emergency reorganising date for…" at bounding box center [867, 449] width 189 height 74
type textarea "WM ACTION - engineer has been called away to an emergency reorganising date for…"
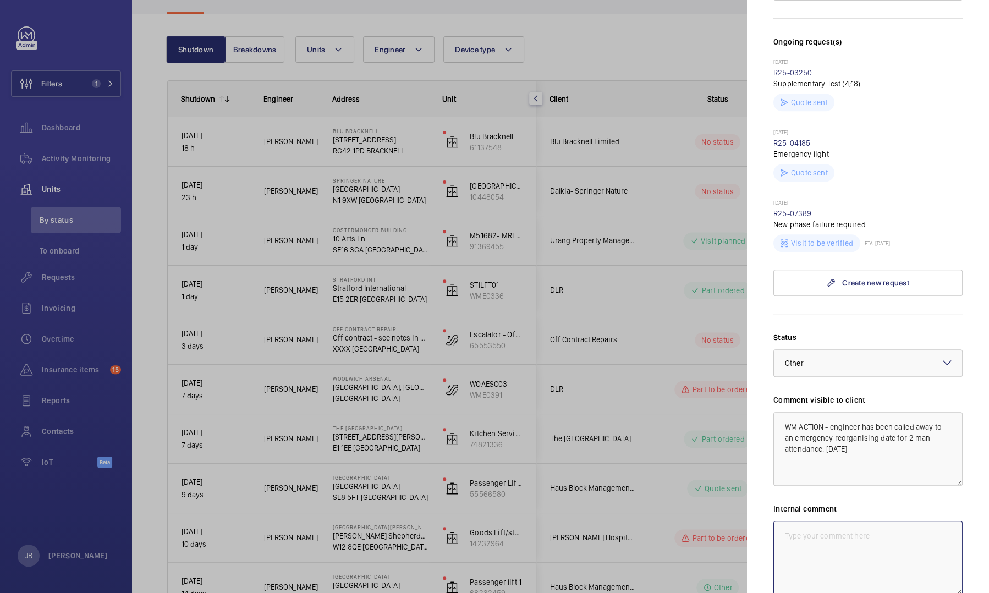
click at [825, 533] on textarea at bounding box center [867, 558] width 189 height 74
paste textarea "WM ACTION - engineer has been called away to an emergency reorganising date for…"
type textarea "WM ACTION - engineer has been called away to an emergency reorganising date for…"
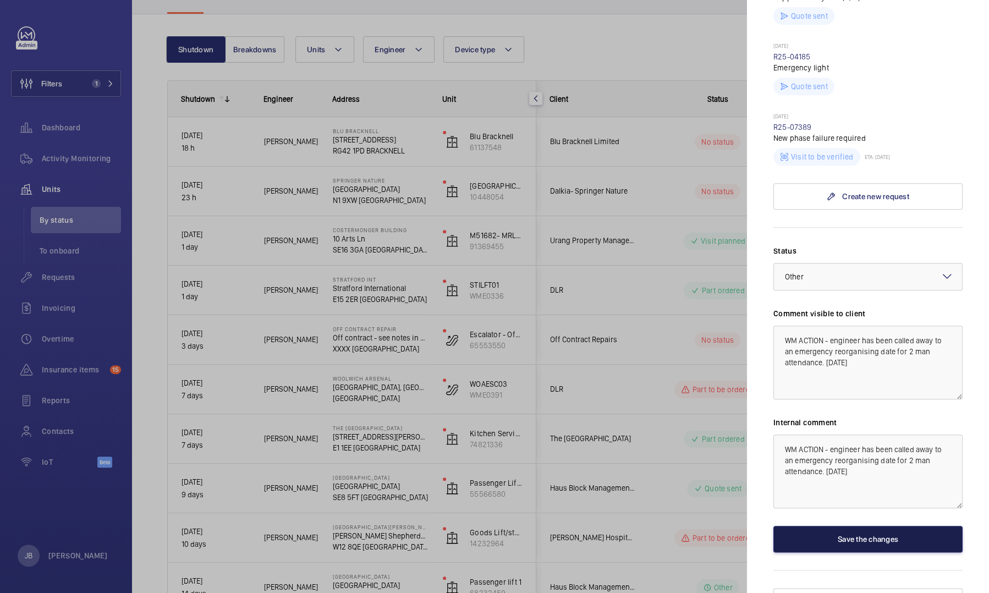
click at [885, 526] on button "Save the changes" at bounding box center [867, 539] width 189 height 26
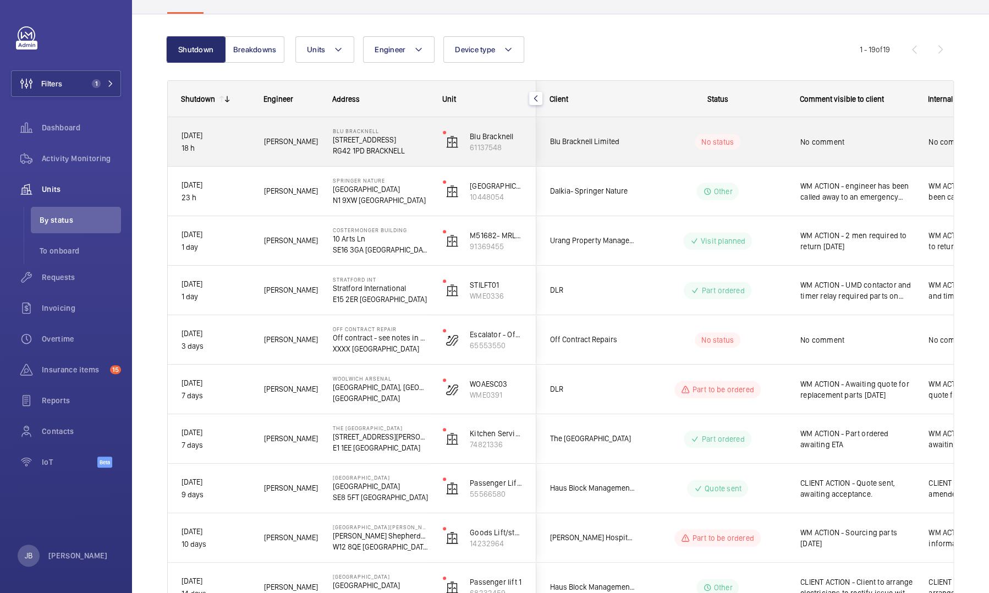
click at [796, 146] on div "No comment" at bounding box center [850, 141] width 127 height 47
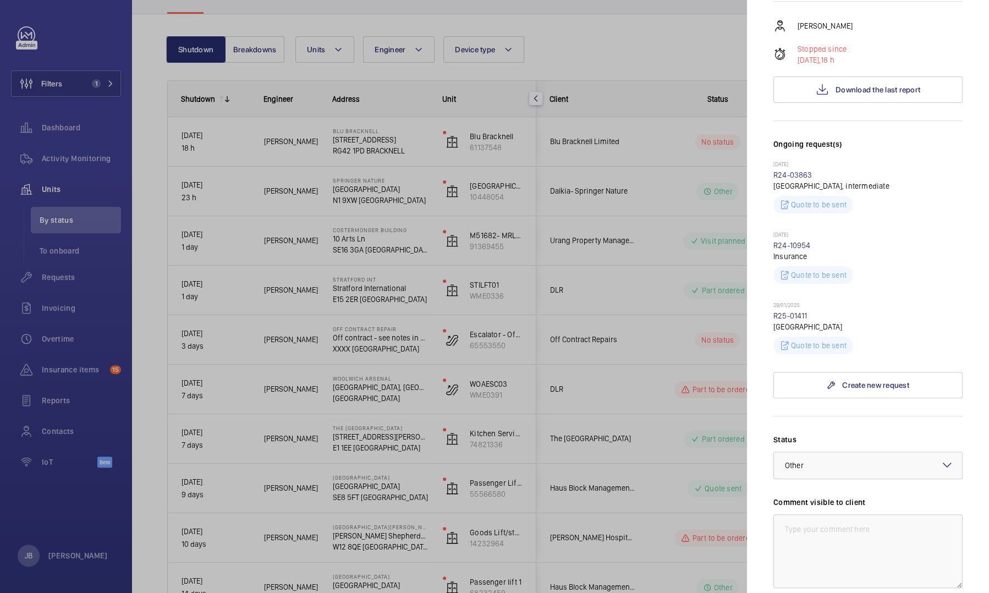
scroll to position [178, 0]
click at [854, 98] on button "Download the last report" at bounding box center [867, 89] width 189 height 26
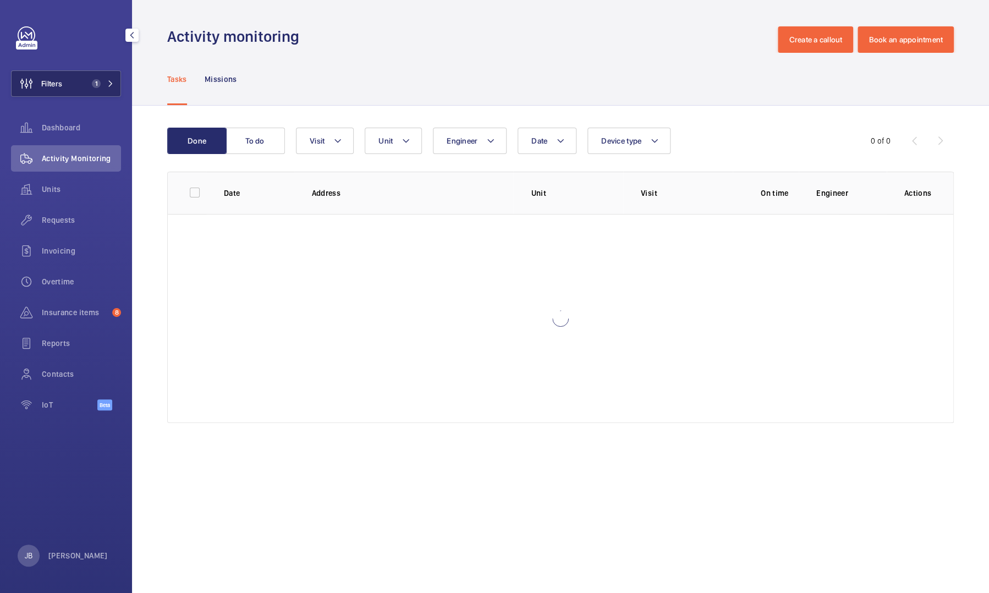
click at [81, 89] on button "Filters 1" at bounding box center [66, 83] width 110 height 26
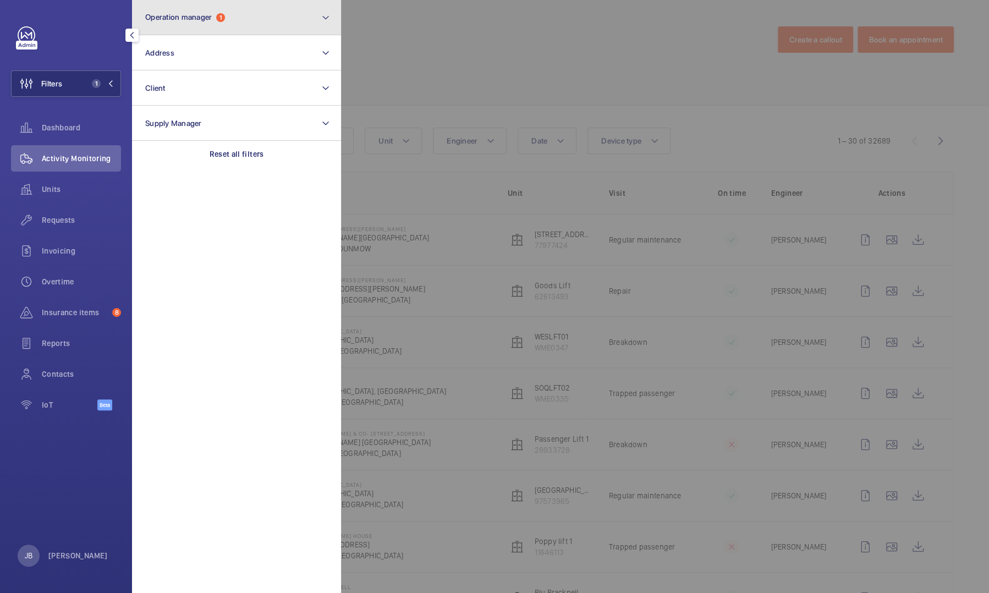
click at [233, 25] on button "Operation manager 1" at bounding box center [236, 17] width 209 height 35
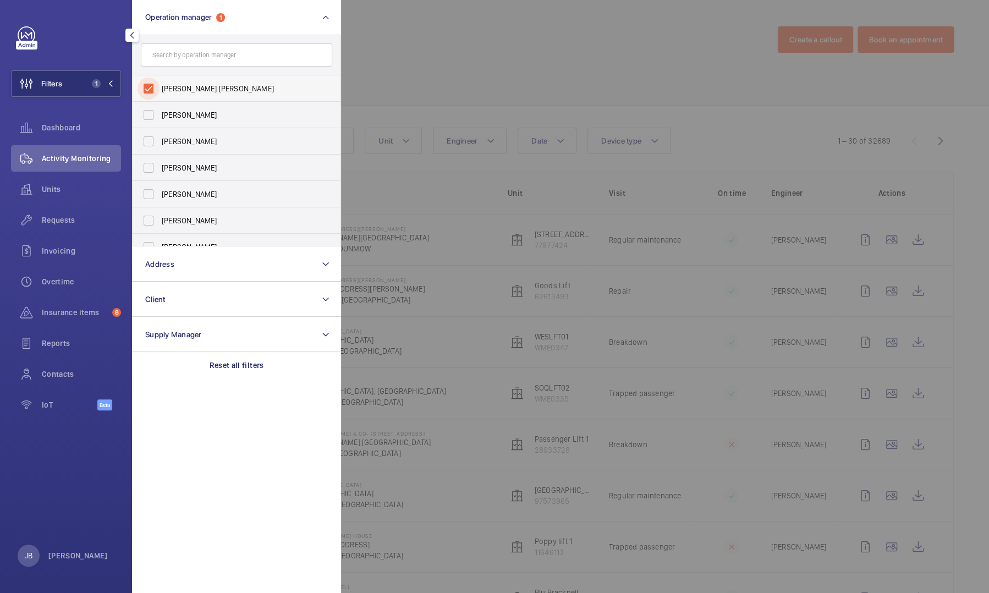
click at [145, 90] on input "[PERSON_NAME] [PERSON_NAME]" at bounding box center [148, 89] width 22 height 22
checkbox input "false"
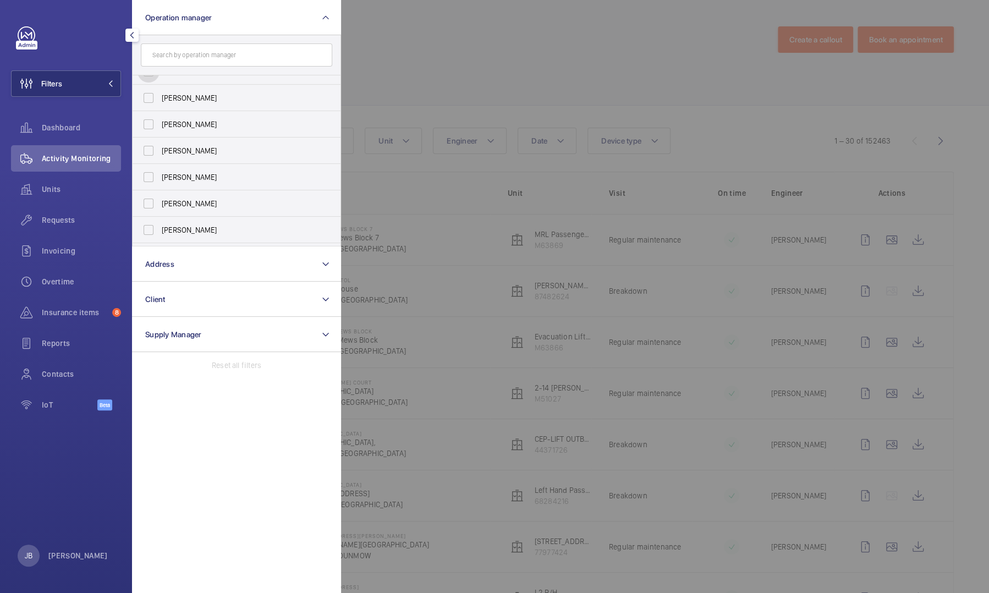
scroll to position [40, 0]
click at [146, 203] on input "[PERSON_NAME]" at bounding box center [148, 207] width 22 height 22
checkbox input "true"
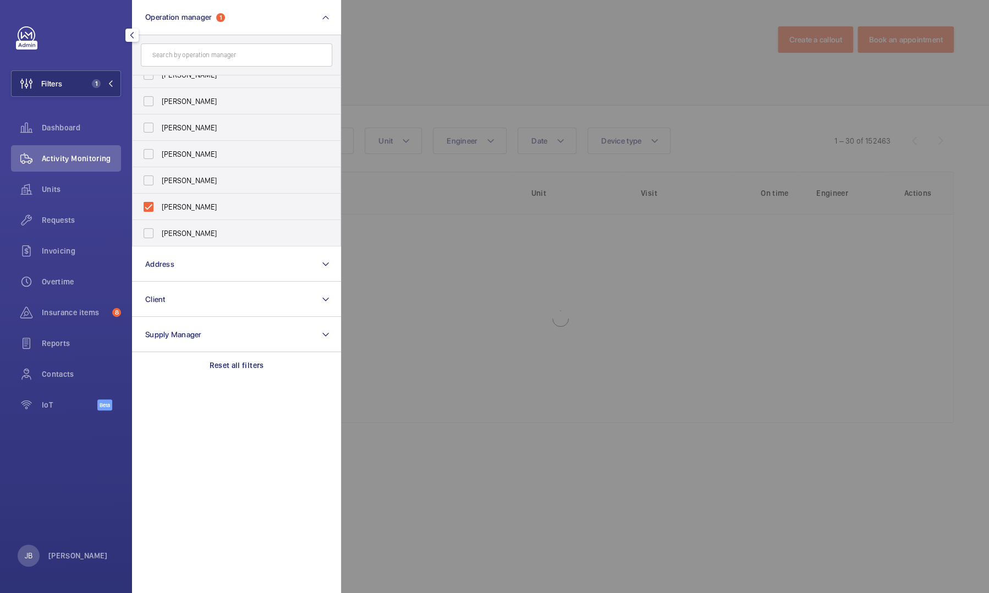
click at [393, 73] on div at bounding box center [835, 296] width 989 height 593
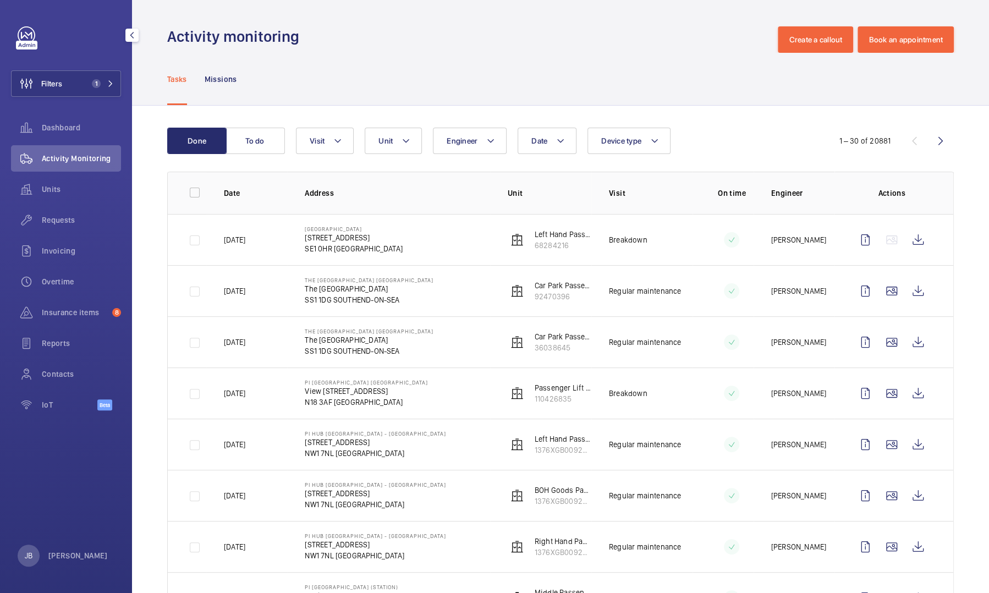
click at [73, 158] on span "Activity Monitoring" at bounding box center [81, 158] width 79 height 11
click at [75, 85] on button "Filters 1" at bounding box center [66, 83] width 110 height 26
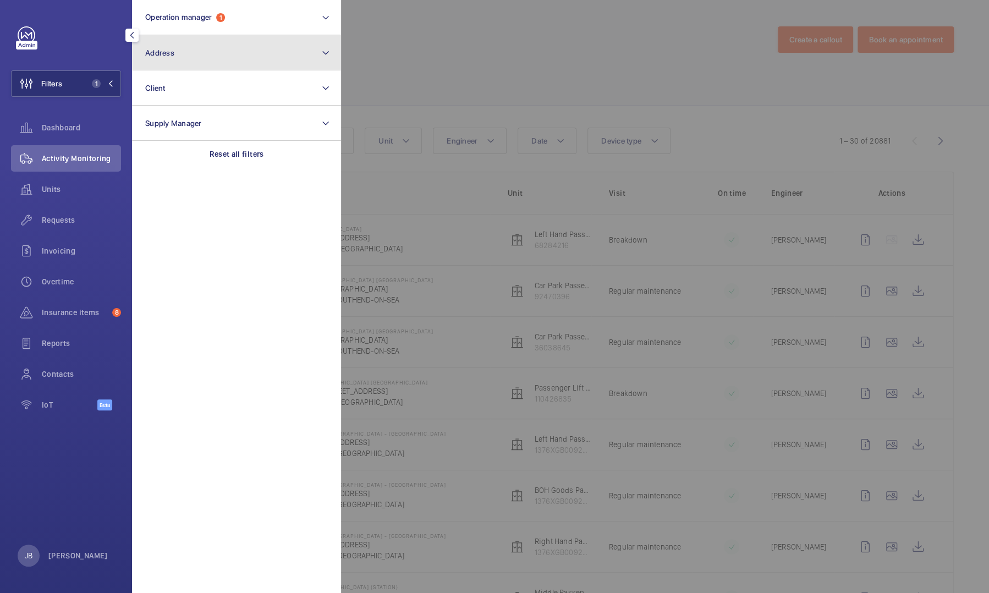
click at [185, 60] on button "Address" at bounding box center [236, 52] width 209 height 35
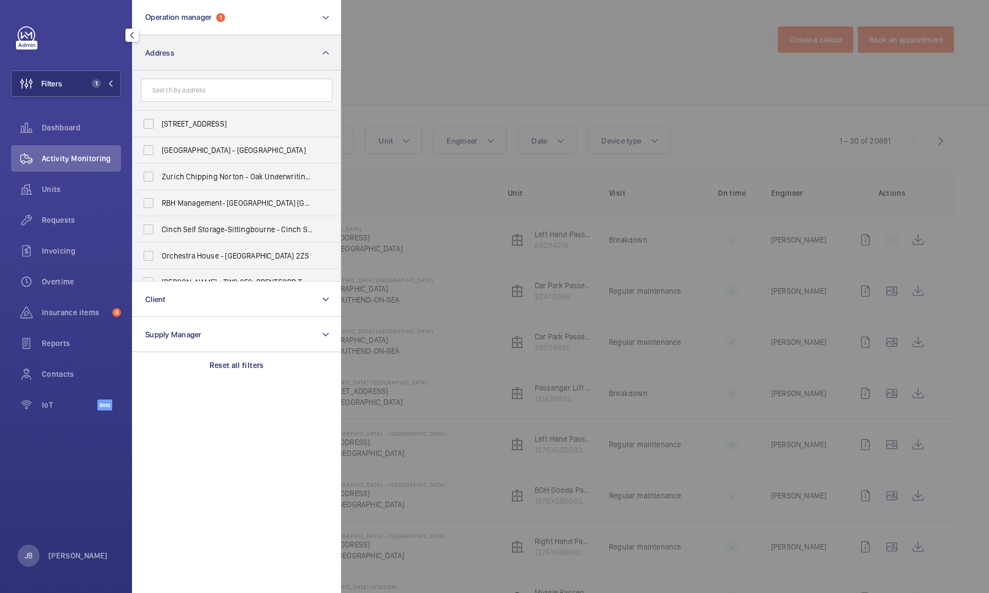
type input "s"
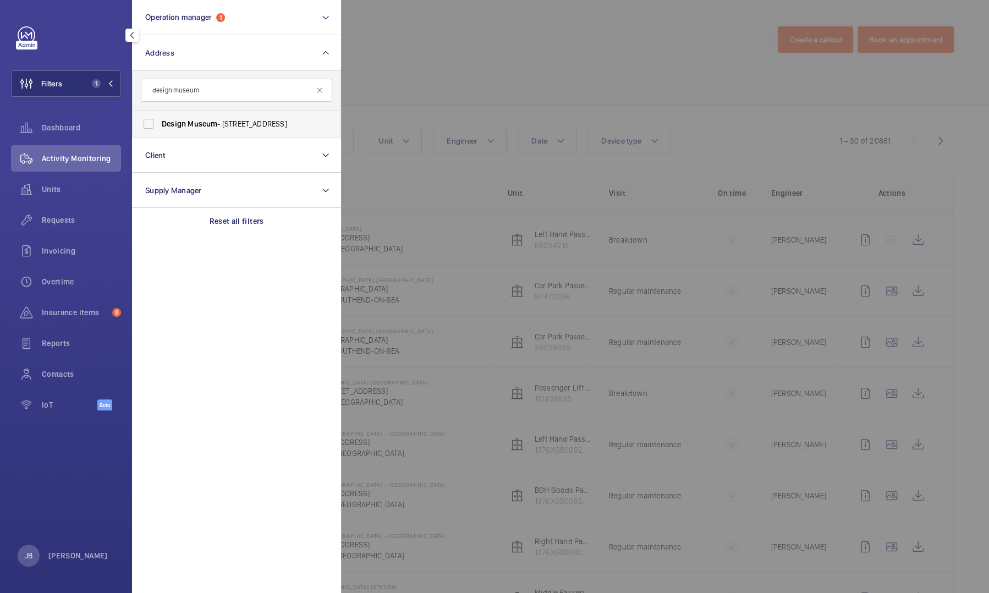
type input "design museum"
click at [176, 116] on label "Design Museum - 224-238 Kensington High Street, LONDON W8 6AG" at bounding box center [228, 124] width 191 height 26
click at [159, 116] on input "Design Museum - 224-238 Kensington High Street, LONDON W8 6AG" at bounding box center [148, 124] width 22 height 22
checkbox input "true"
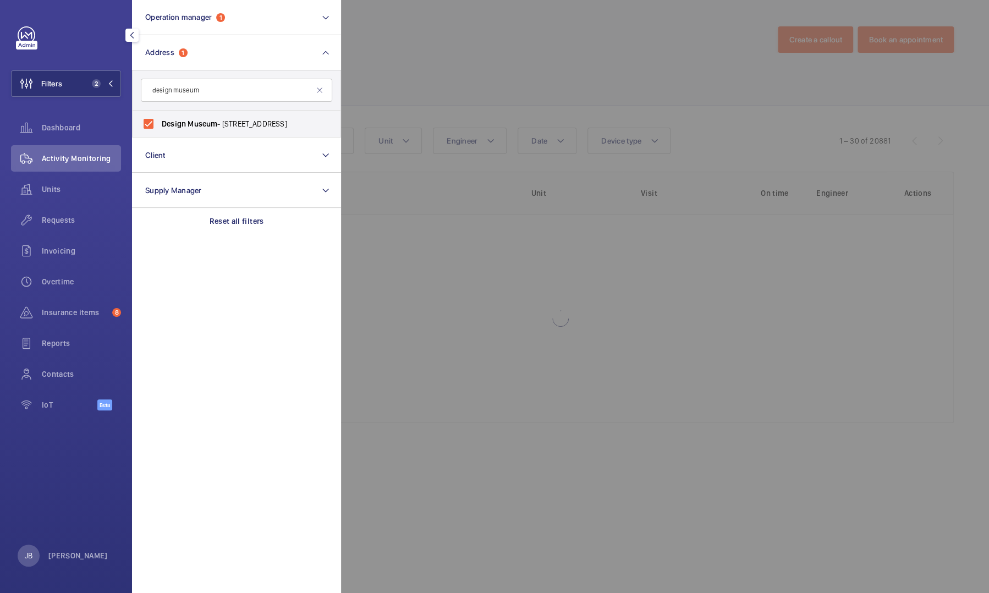
click at [425, 70] on div at bounding box center [835, 296] width 989 height 593
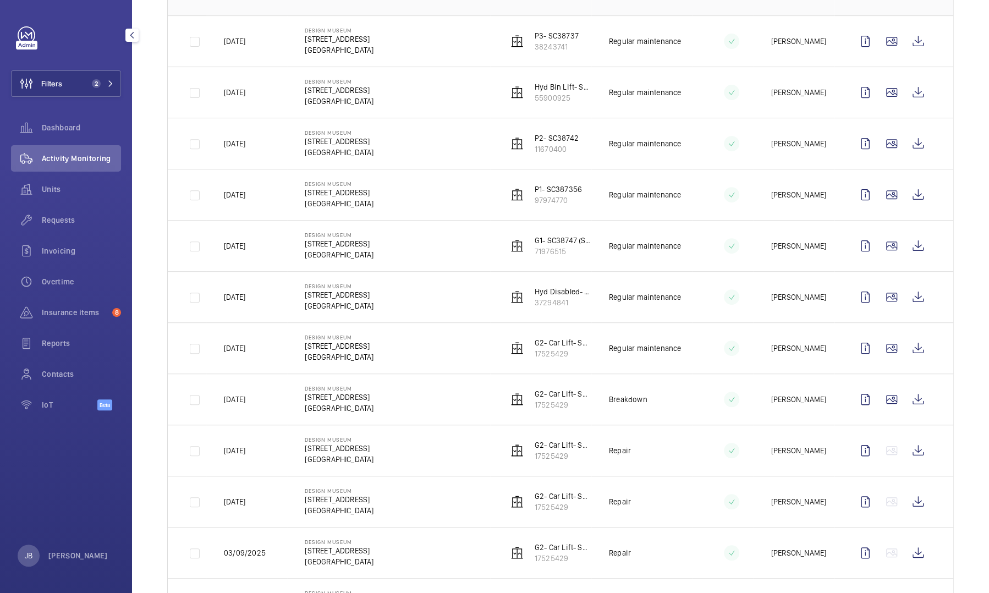
scroll to position [199, 0]
click at [917, 403] on wm-front-icon-button at bounding box center [918, 398] width 26 height 26
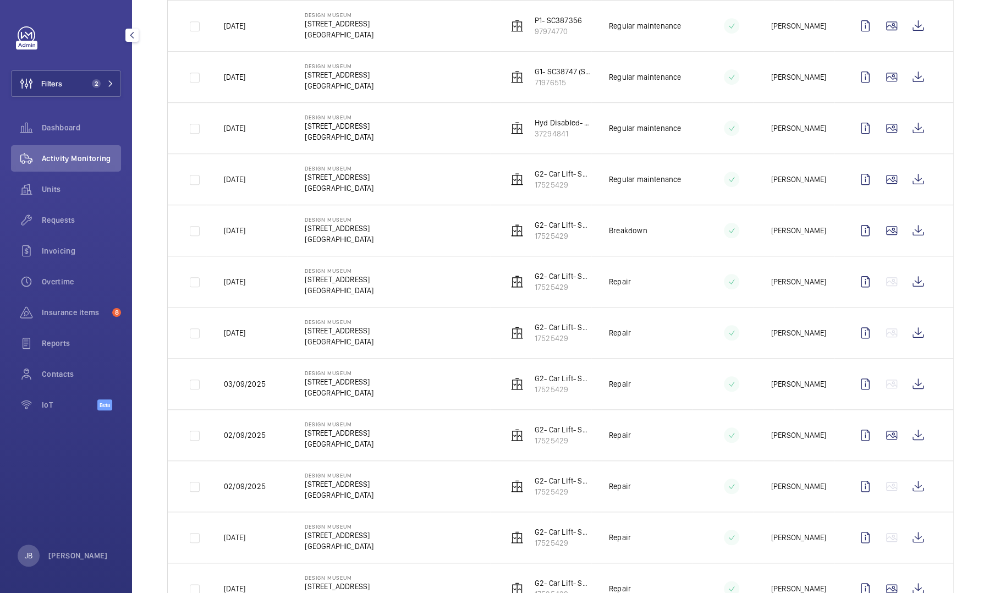
scroll to position [371, 0]
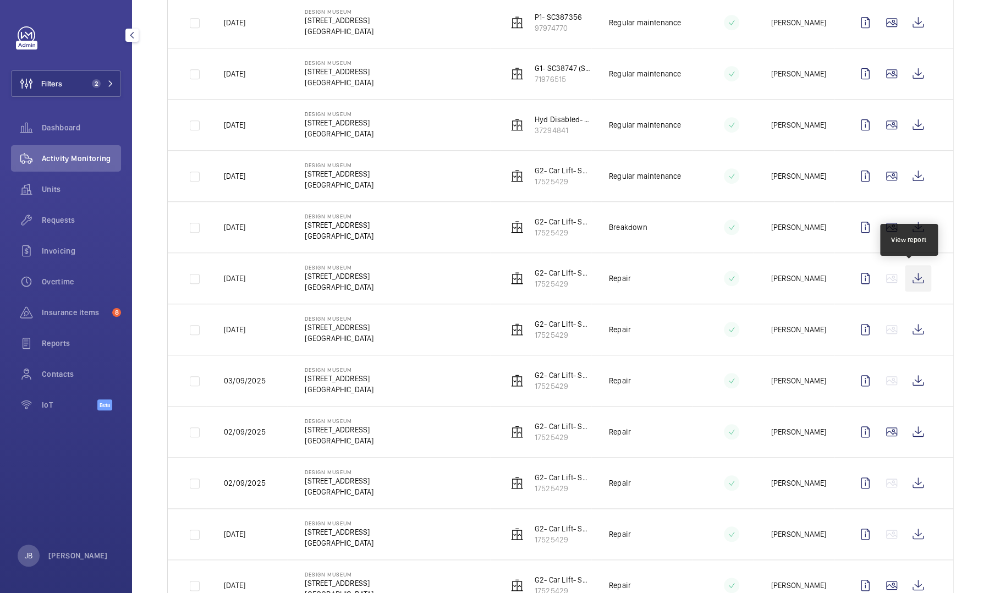
click at [913, 281] on wm-front-icon-button at bounding box center [918, 278] width 26 height 26
click at [910, 224] on wm-front-icon-button at bounding box center [918, 227] width 26 height 26
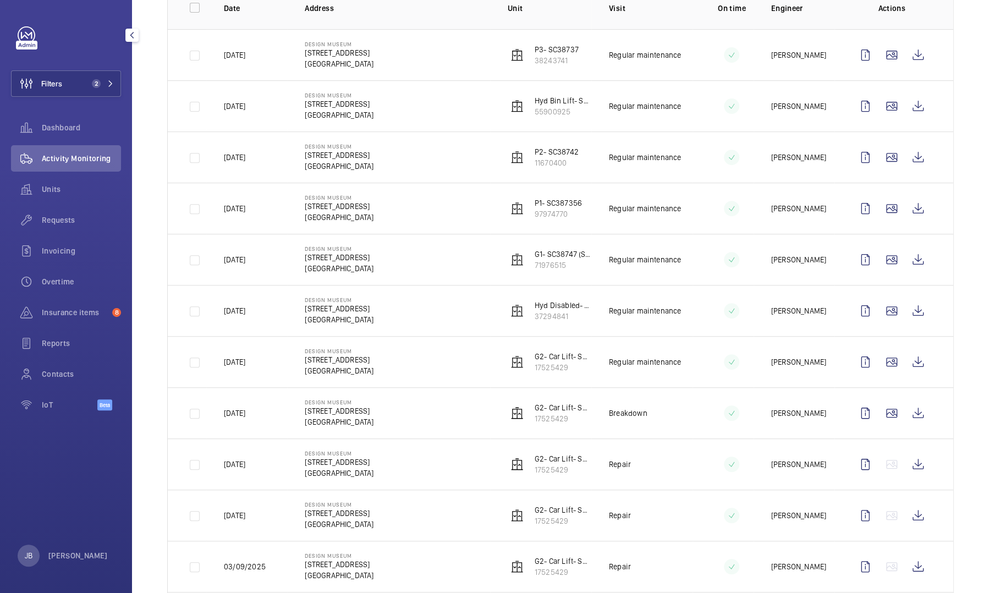
scroll to position [186, 0]
click at [907, 367] on wm-front-icon-button at bounding box center [918, 360] width 26 height 26
